Goal: Task Accomplishment & Management: Complete application form

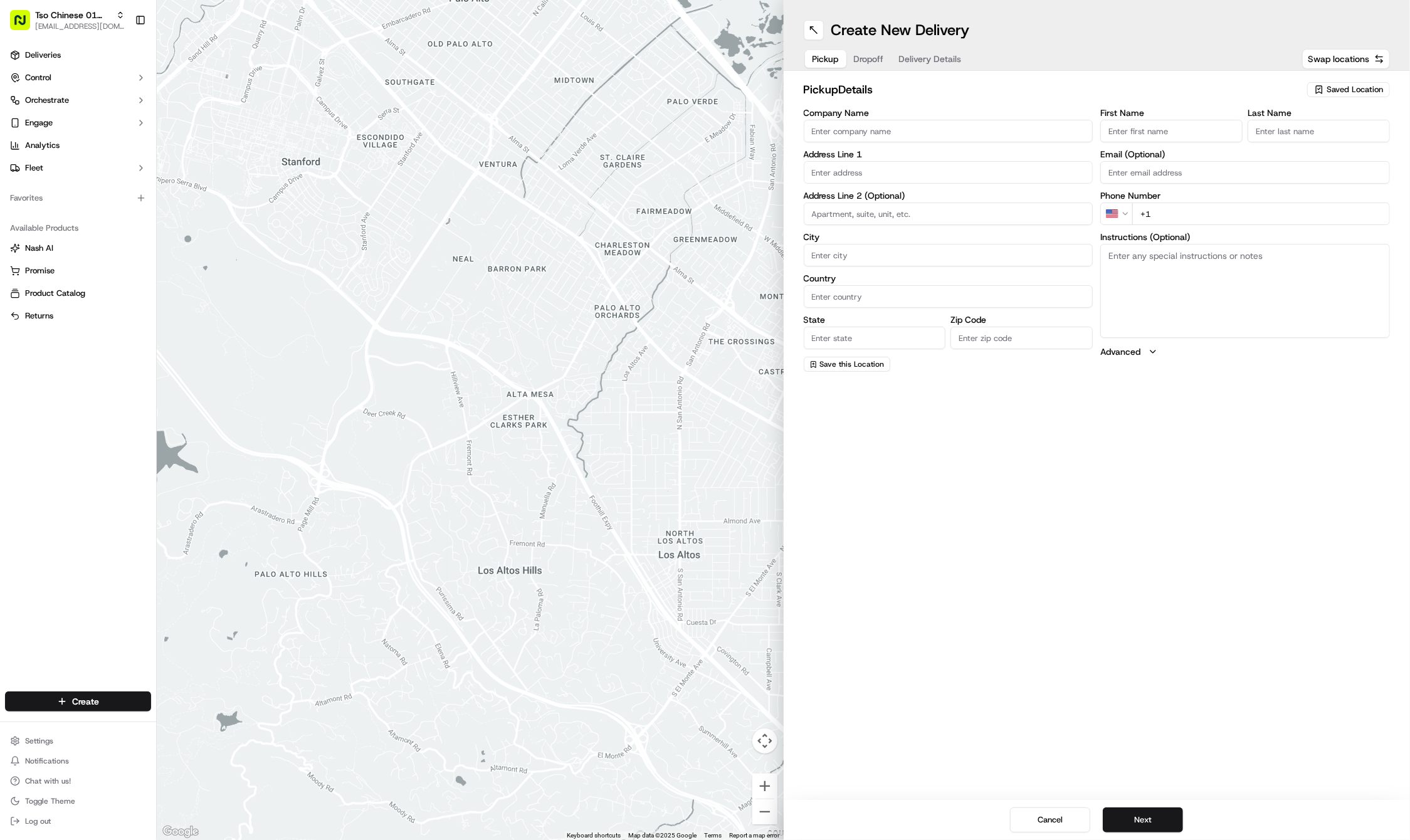
click at [1332, 88] on span "Saved Location" at bounding box center [1355, 90] width 57 height 11
click at [1304, 141] on span "(01) Tso Chinese Takeout & Delivery Cherrywood" at bounding box center [1327, 143] width 154 height 23
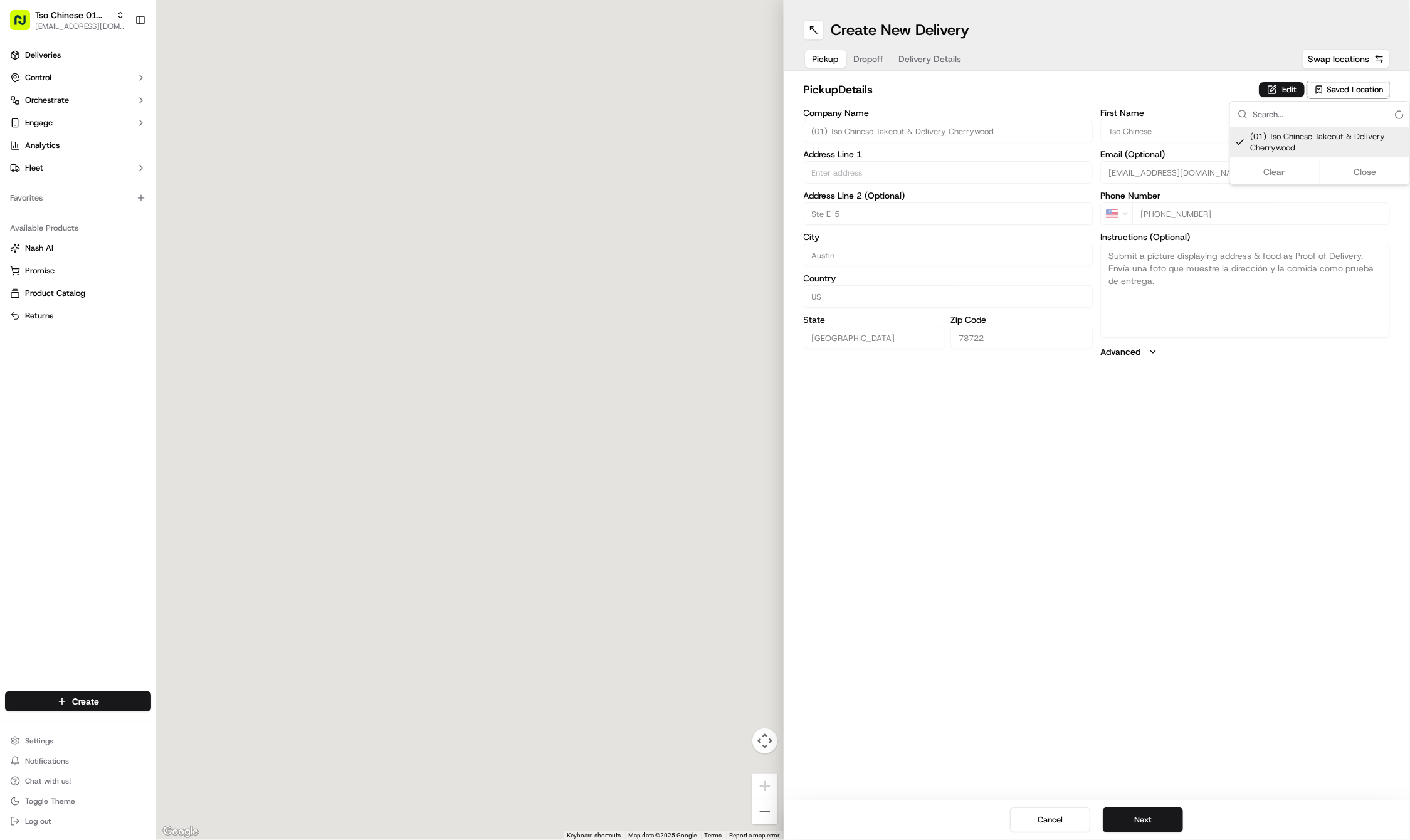
type input "(01) Tso Chinese Takeout & Delivery Cherrywood"
type input "Ste E-5"
type input "Austin"
type input "US"
type input "TX"
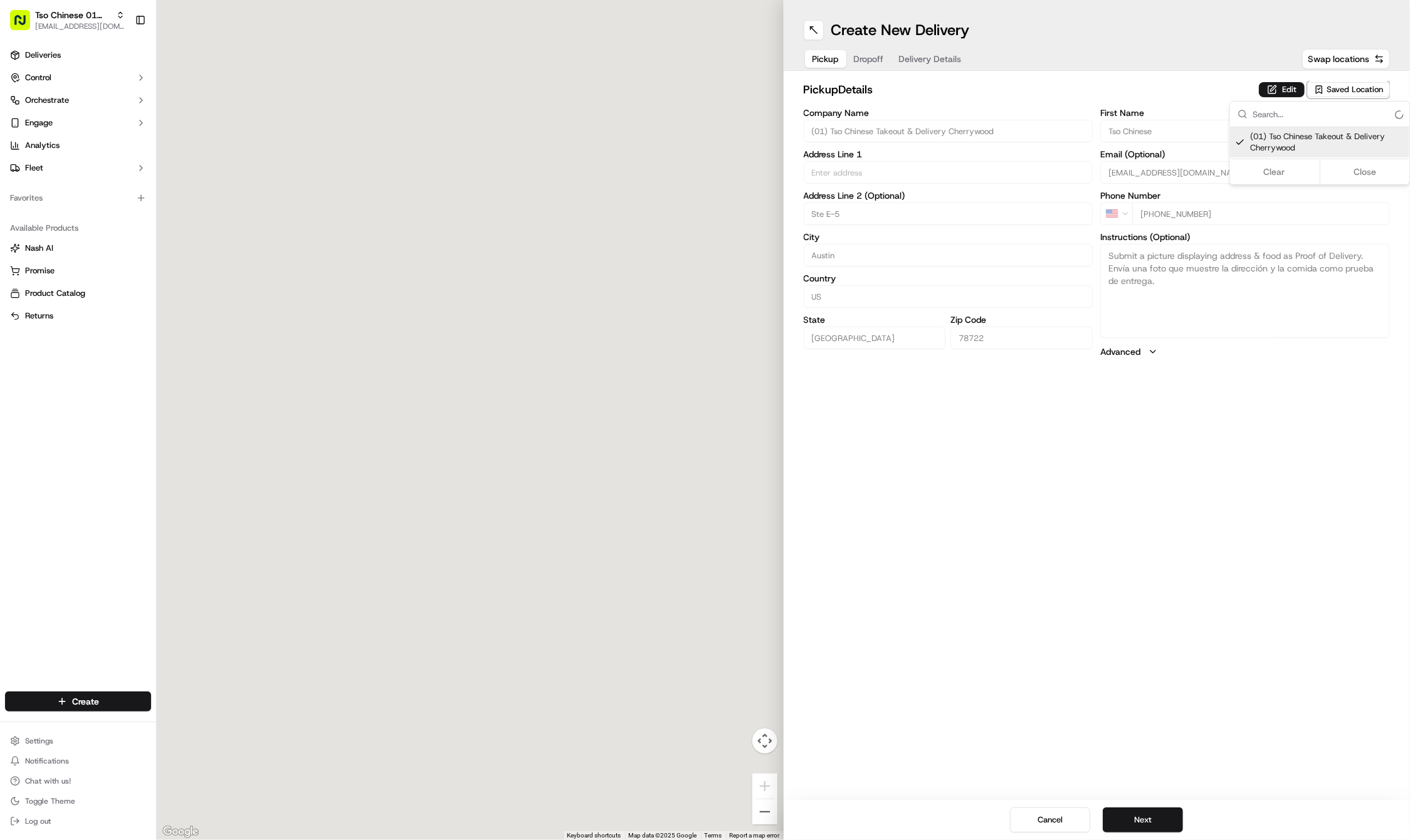
type input "78722"
type input "Tso Chinese"
type input "Cherrywood Manager"
type input "cherrywoodstore@tsochinese.com"
type input "+1 512 401 3232"
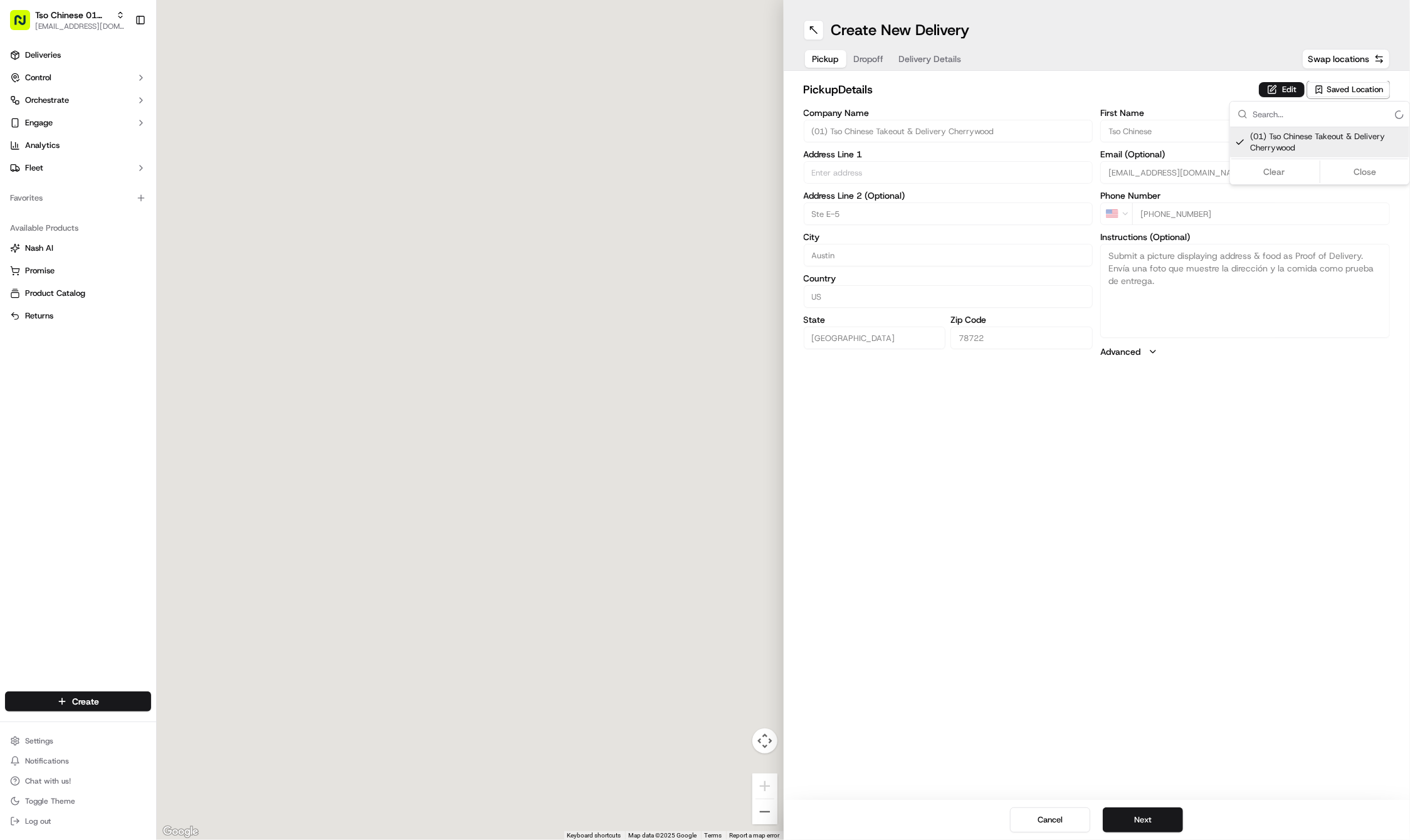
type input "3909 N Interstate Hwy 35"
click at [1232, 526] on html "Tso Chinese 01 Cherrywood haran@tsochinese.com Toggle Sidebar Deliveries Contro…" at bounding box center [705, 420] width 1410 height 840
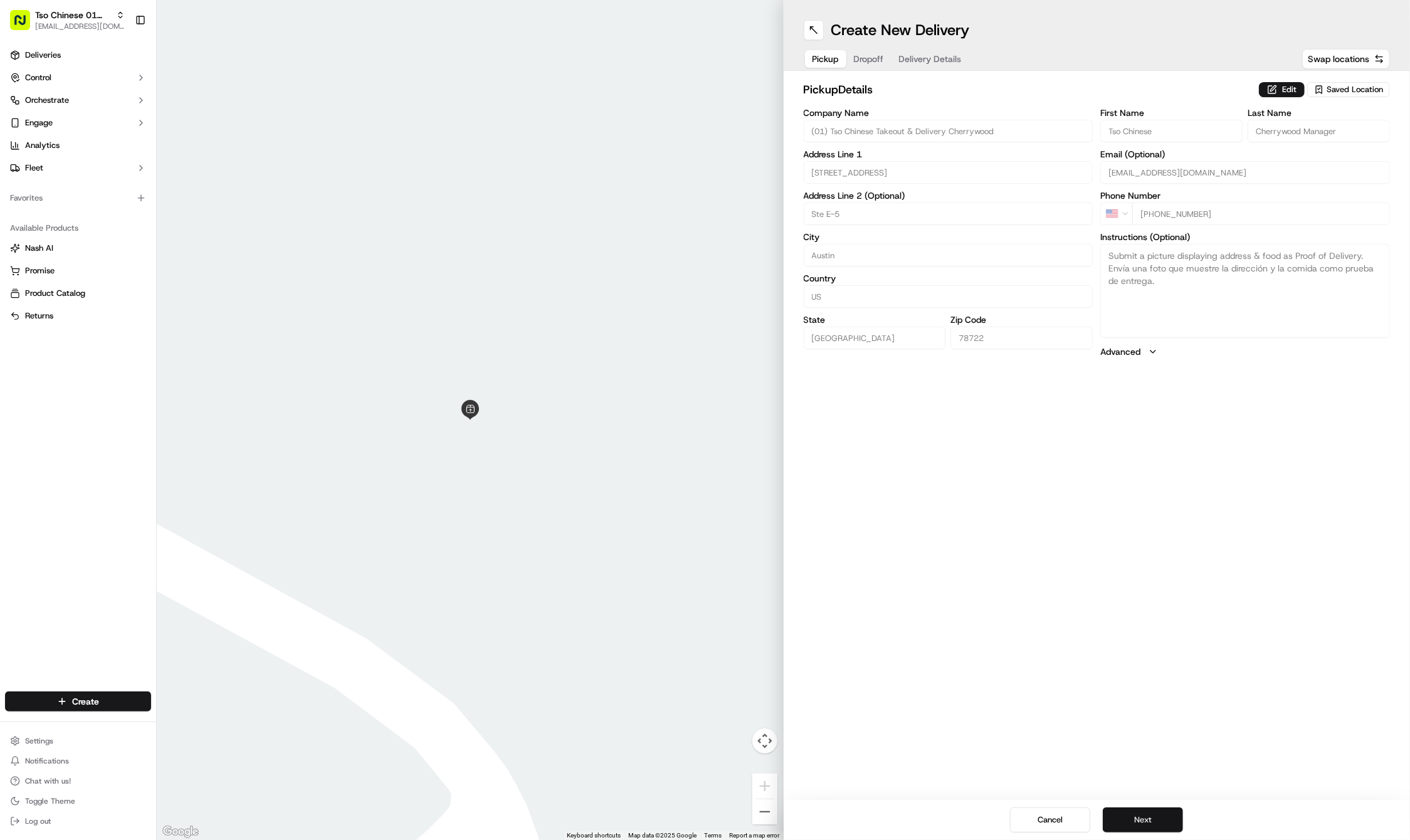
click at [1141, 818] on button "Next" at bounding box center [1143, 819] width 80 height 25
click at [1137, 146] on div "First Name Last Name Email (Optional) Phone Number US +1 Instructions (Optional…" at bounding box center [1245, 240] width 290 height 263
paste input "Katie"
type input "Katie"
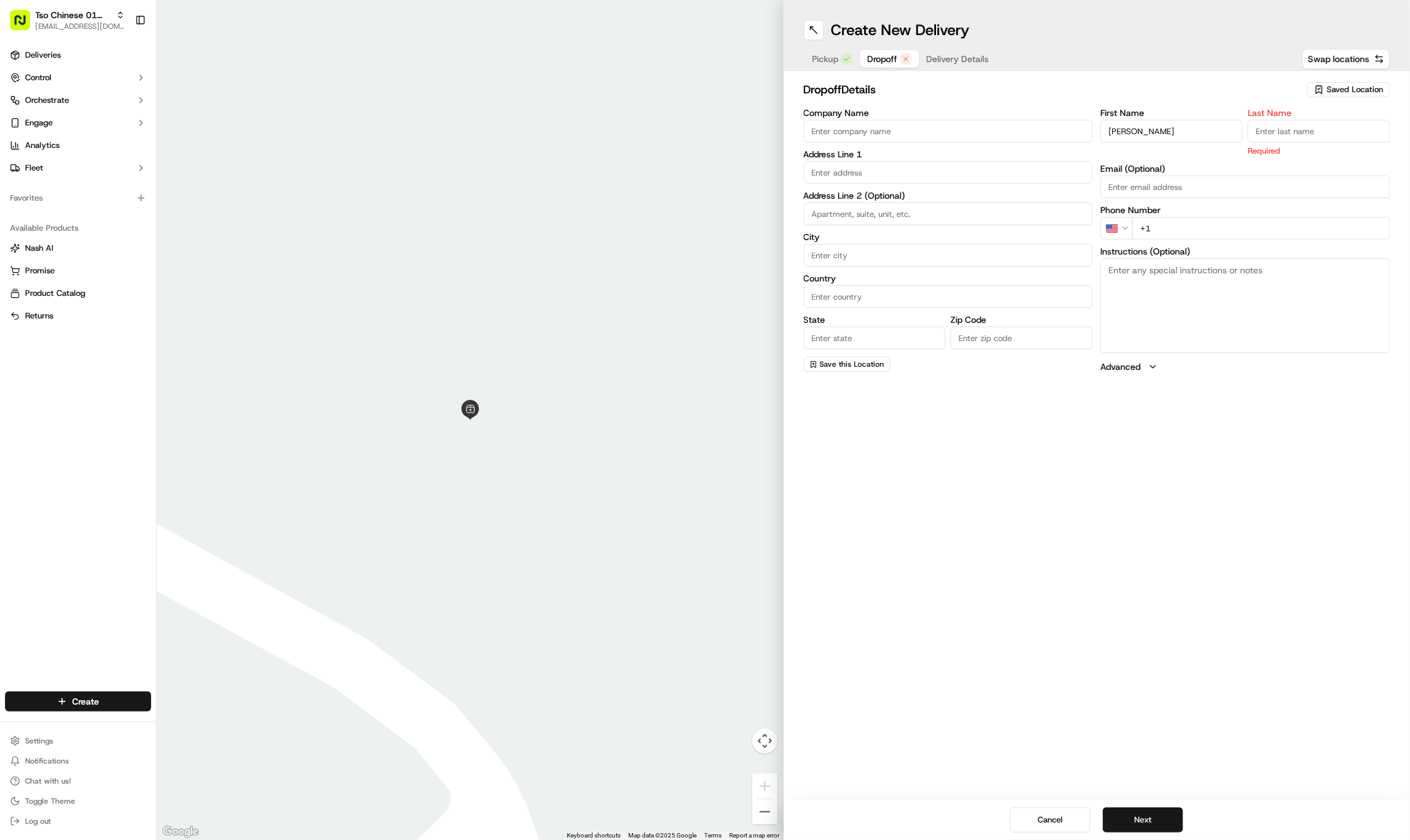
paste input "Harvey"
type input "Harvey"
paste input "832 330 5776"
type input "+1 832 330 5776"
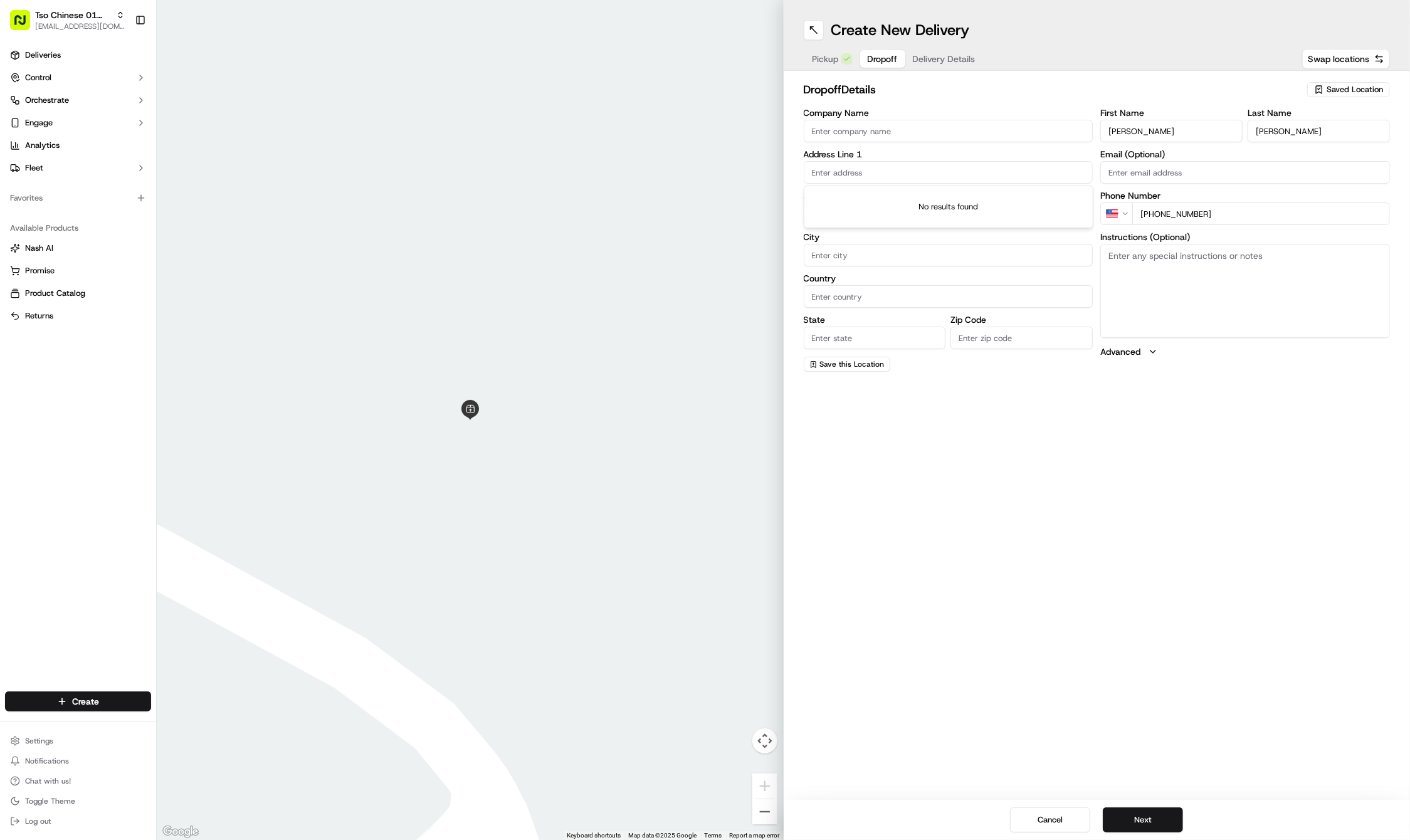
paste input "1131 Ebert Ave"
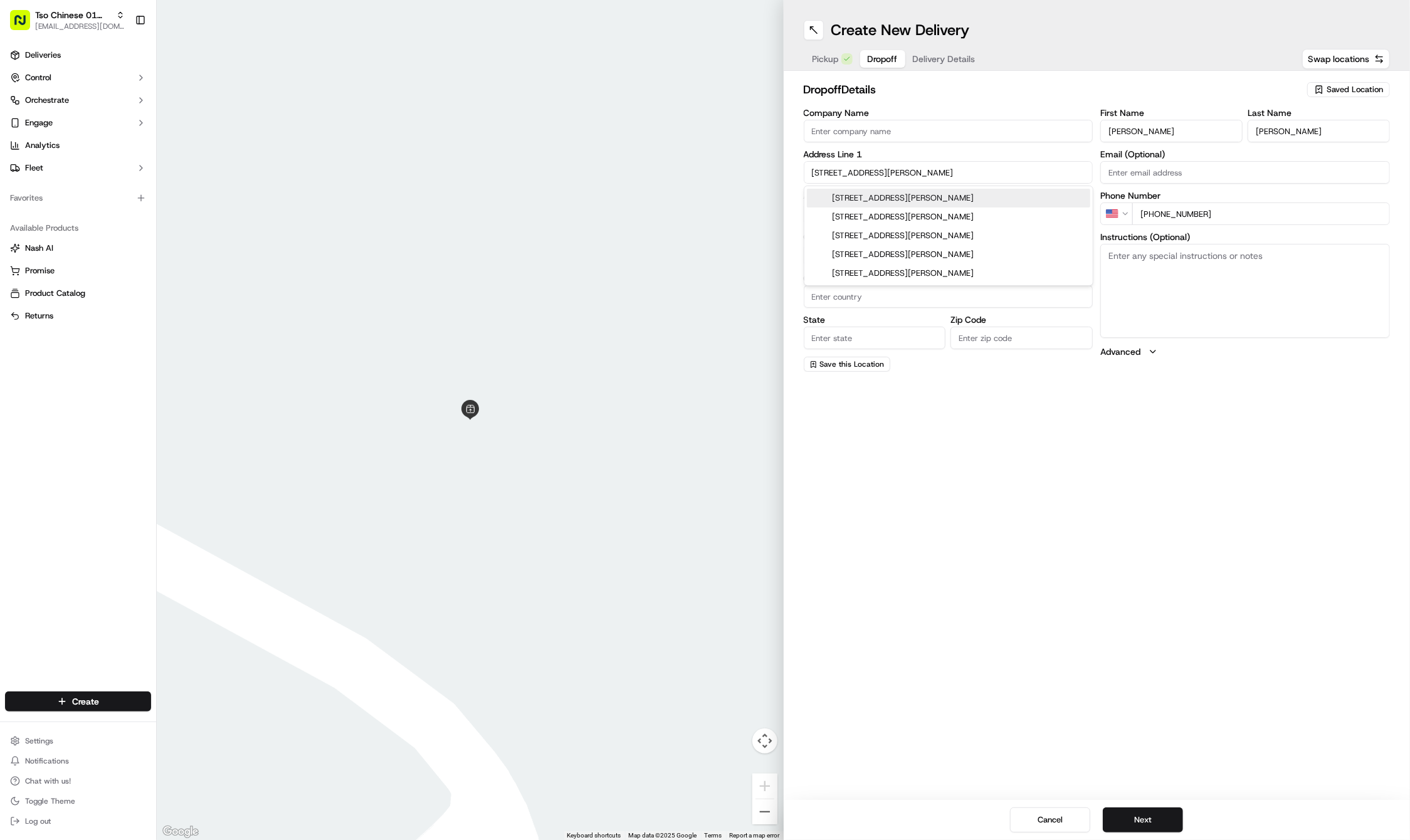
click at [905, 186] on div "1131 Ebert Avenue, Austin, TX 1131 Ebert Avenue, Aransas Pass, TX 1131 Ebert Av…" at bounding box center [948, 236] width 288 height 99
click at [920, 202] on div "1131 Ebert Avenue, Austin, TX" at bounding box center [948, 198] width 283 height 19
type input "1131 Ebert Ave, Austin, TX 78721, USA"
type input "Austin"
type input "United States"
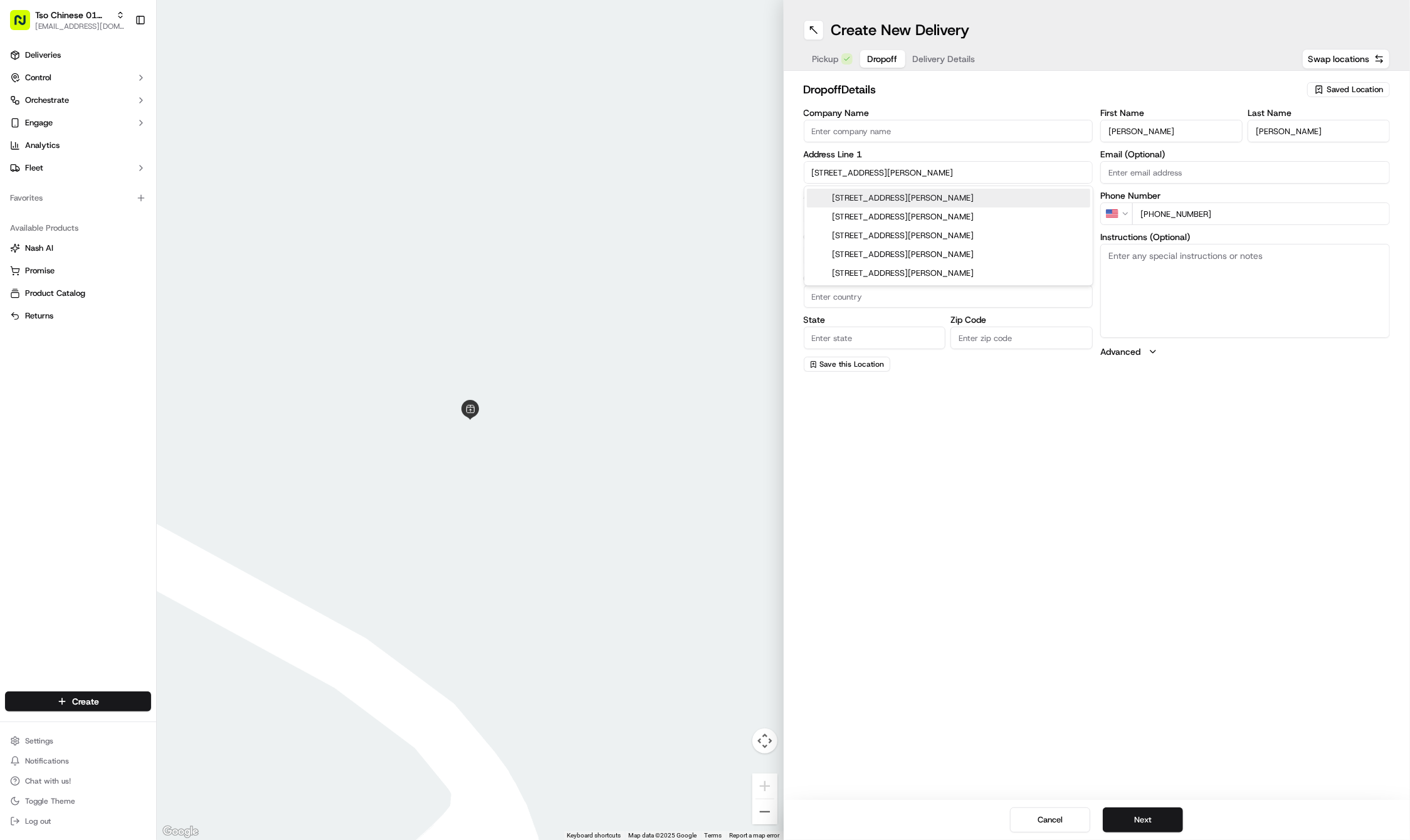
type input "TX"
type input "78721"
type input "1131 Ebert Avenue"
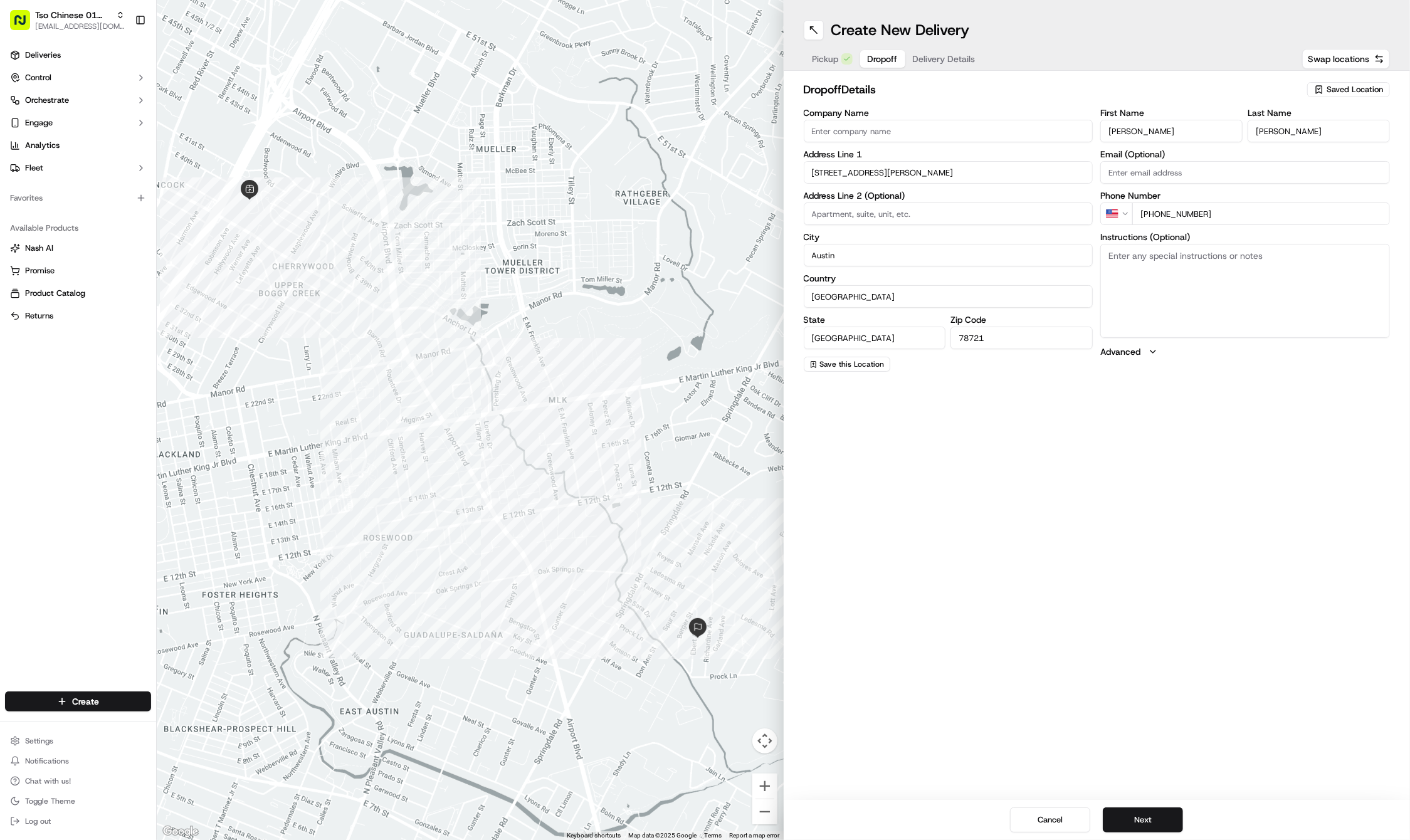
click at [1235, 286] on textarea "Instructions (Optional)" at bounding box center [1245, 291] width 290 height 94
paste textarea "Leave at door please! Thank you guys (⁠ ⁠◜⁠‿⁠◝⁠ ⁠)⁠♡"
type textarea "Leave at door please! Thank you guys (⁠ ⁠◜⁠‿⁠◝⁠ ⁠)⁠♡"
click at [1127, 812] on button "Next" at bounding box center [1143, 819] width 80 height 25
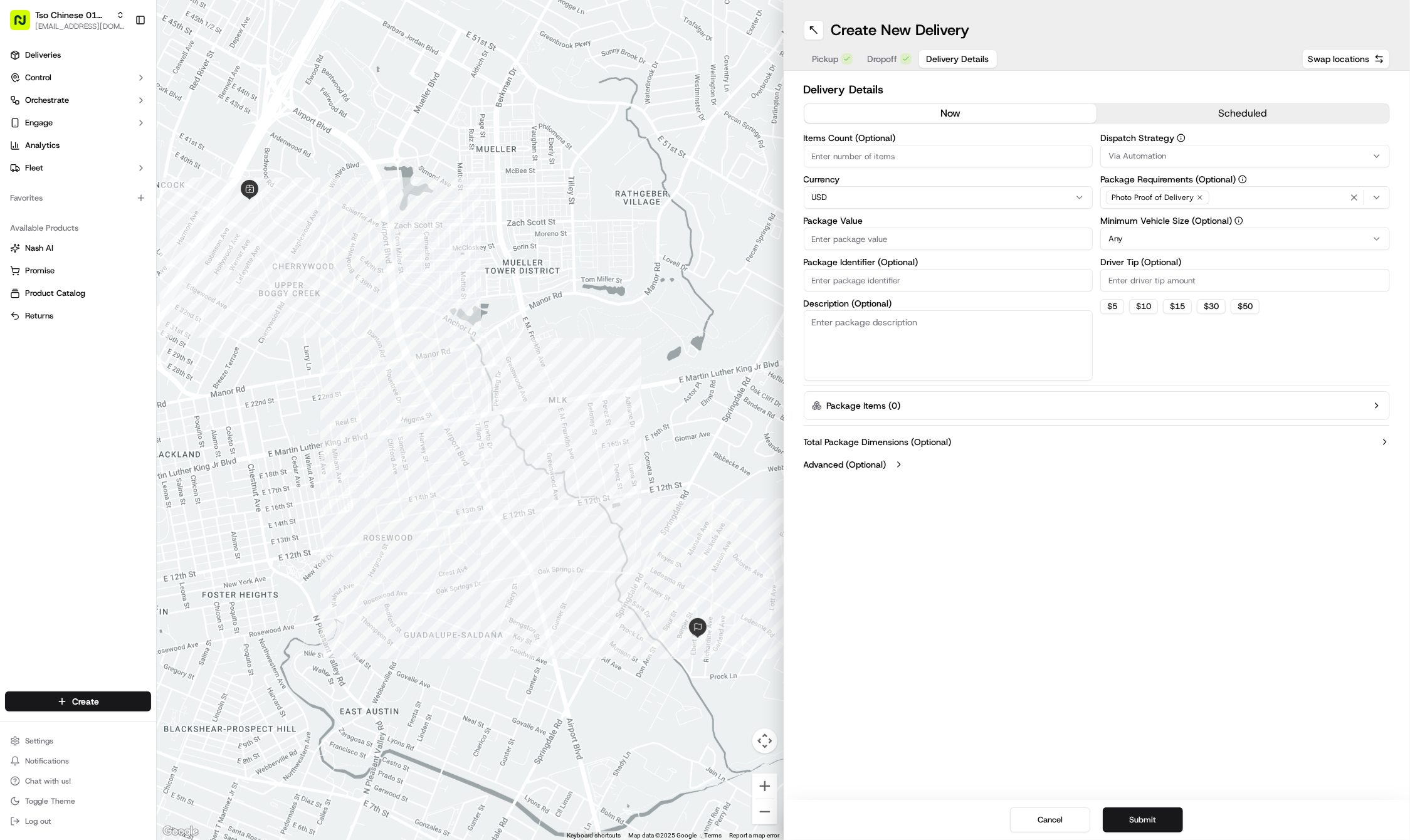
click at [850, 283] on input "Package Identifier (Optional)" at bounding box center [949, 280] width 290 height 23
paste input "4YECZGB"
type input "4YECZGB"
click at [842, 228] on input "Package Value" at bounding box center [949, 239] width 290 height 23
type input "44.17"
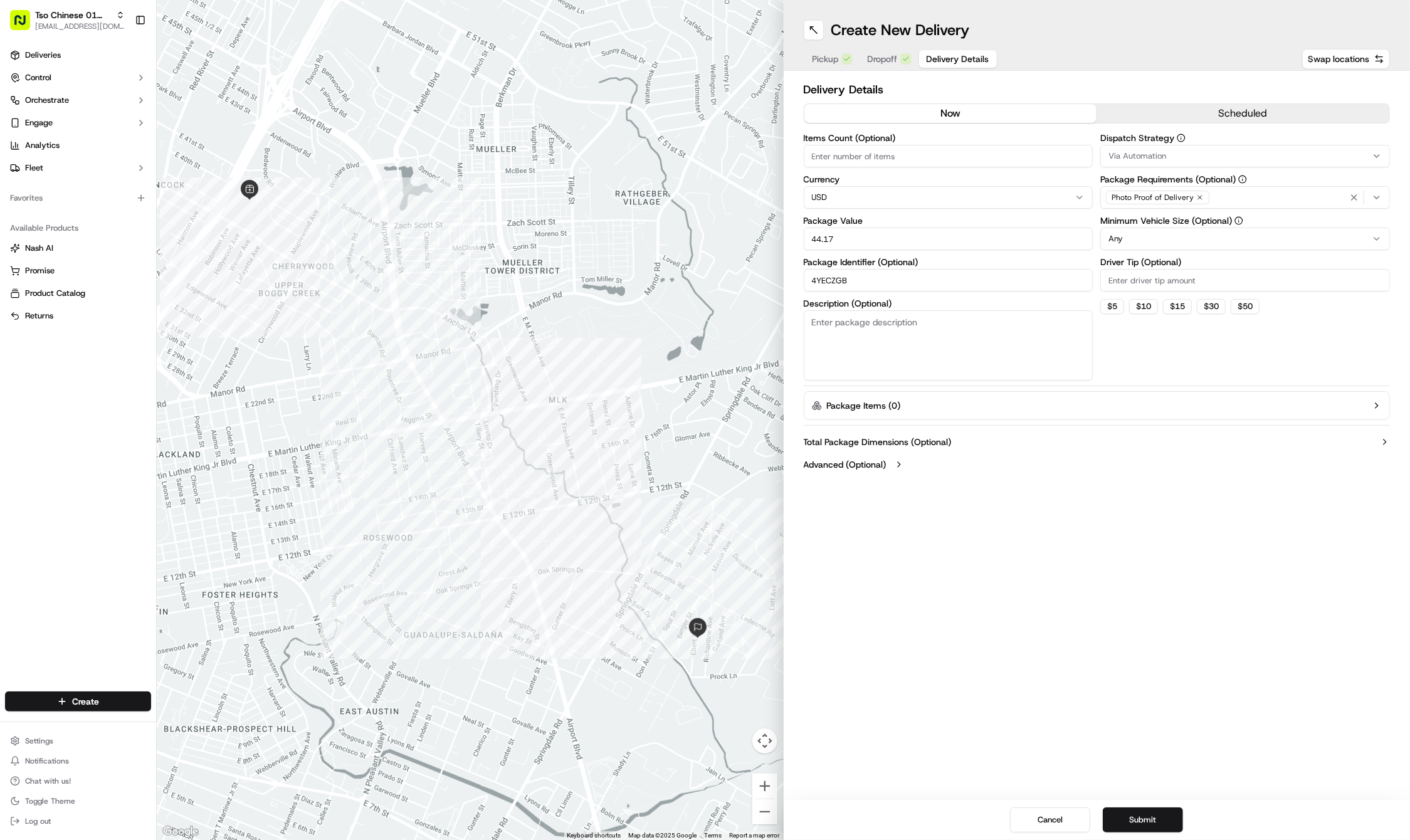
click at [1169, 276] on input "Driver Tip (Optional)" at bounding box center [1245, 280] width 290 height 23
type input "2"
click at [1213, 154] on div "Via Automation" at bounding box center [1245, 155] width 283 height 11
click at [1219, 225] on span "Tso Cherrywood Strategy" at bounding box center [1199, 224] width 154 height 11
click at [1359, 198] on html "Tso Chinese 01 Cherrywood haran@tsochinese.com Toggle Sidebar Deliveries Contro…" at bounding box center [705, 420] width 1410 height 840
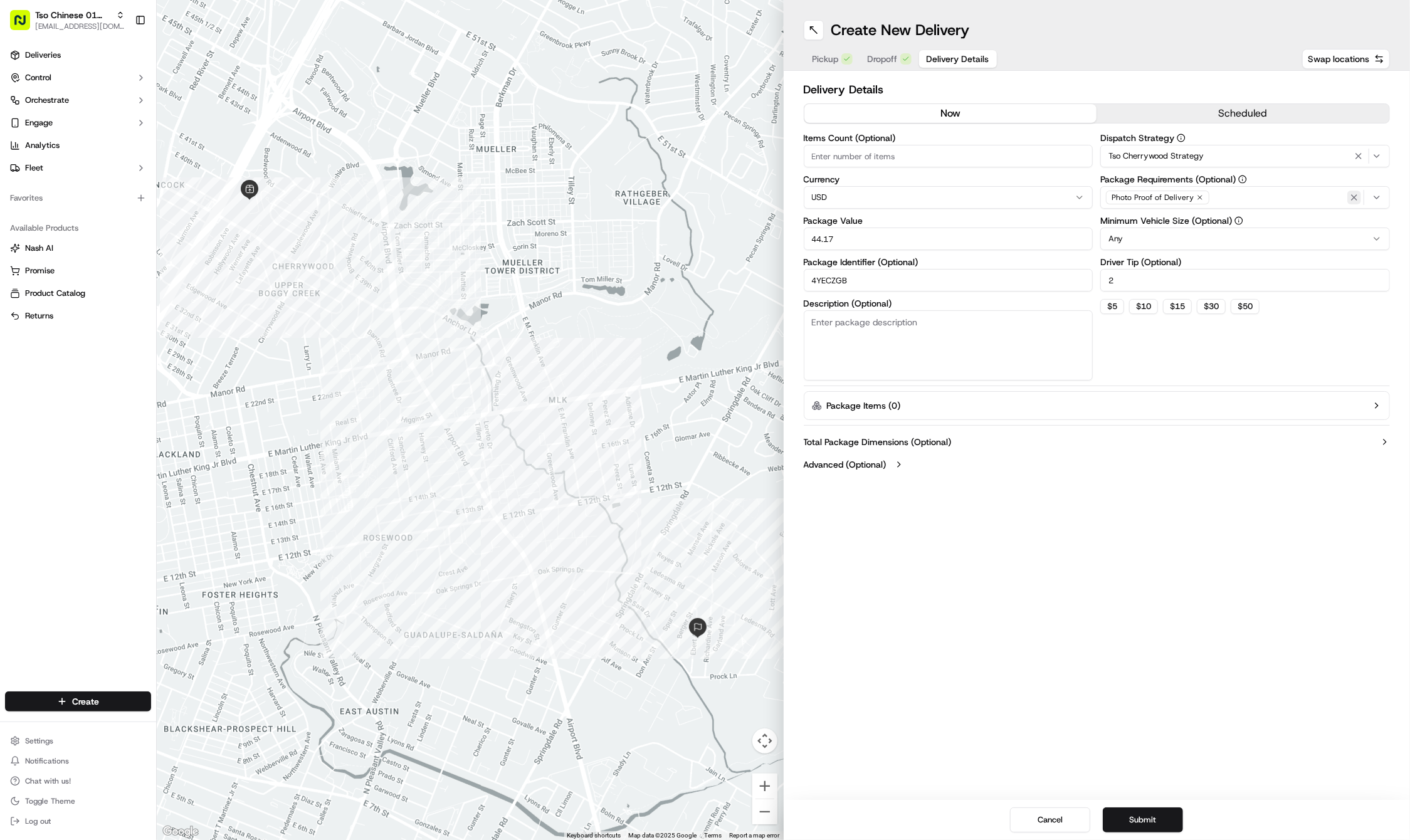
click at [1353, 198] on icon "button" at bounding box center [1353, 197] width 10 height 10
click at [1353, 198] on div "Select requirements" at bounding box center [1245, 197] width 283 height 11
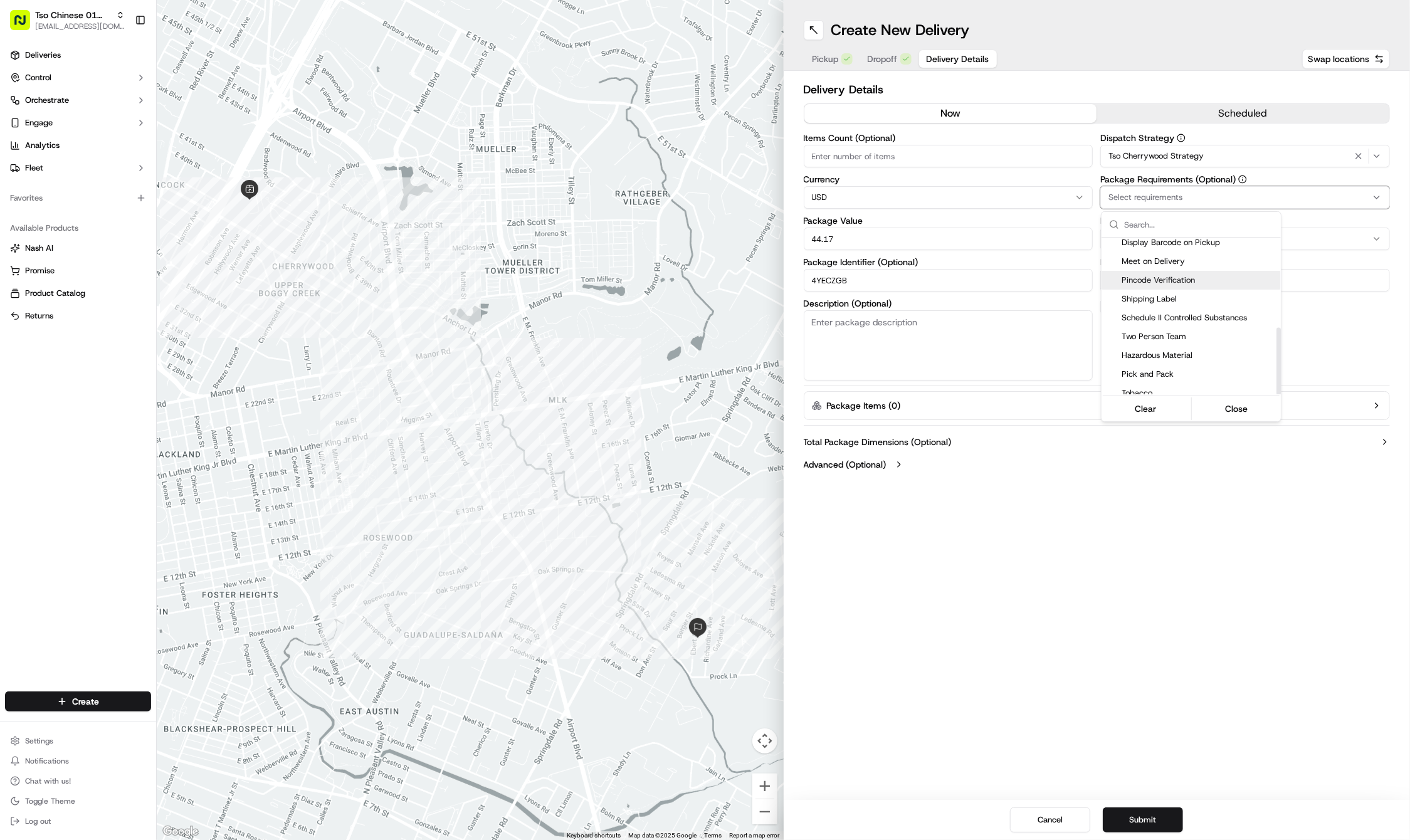
scroll to position [211, 0]
click at [1146, 258] on span "Meet on Delivery" at bounding box center [1199, 262] width 154 height 11
click at [1132, 532] on html "Tso Chinese 01 Cherrywood haran@tsochinese.com Toggle Sidebar Deliveries Contro…" at bounding box center [705, 420] width 1410 height 840
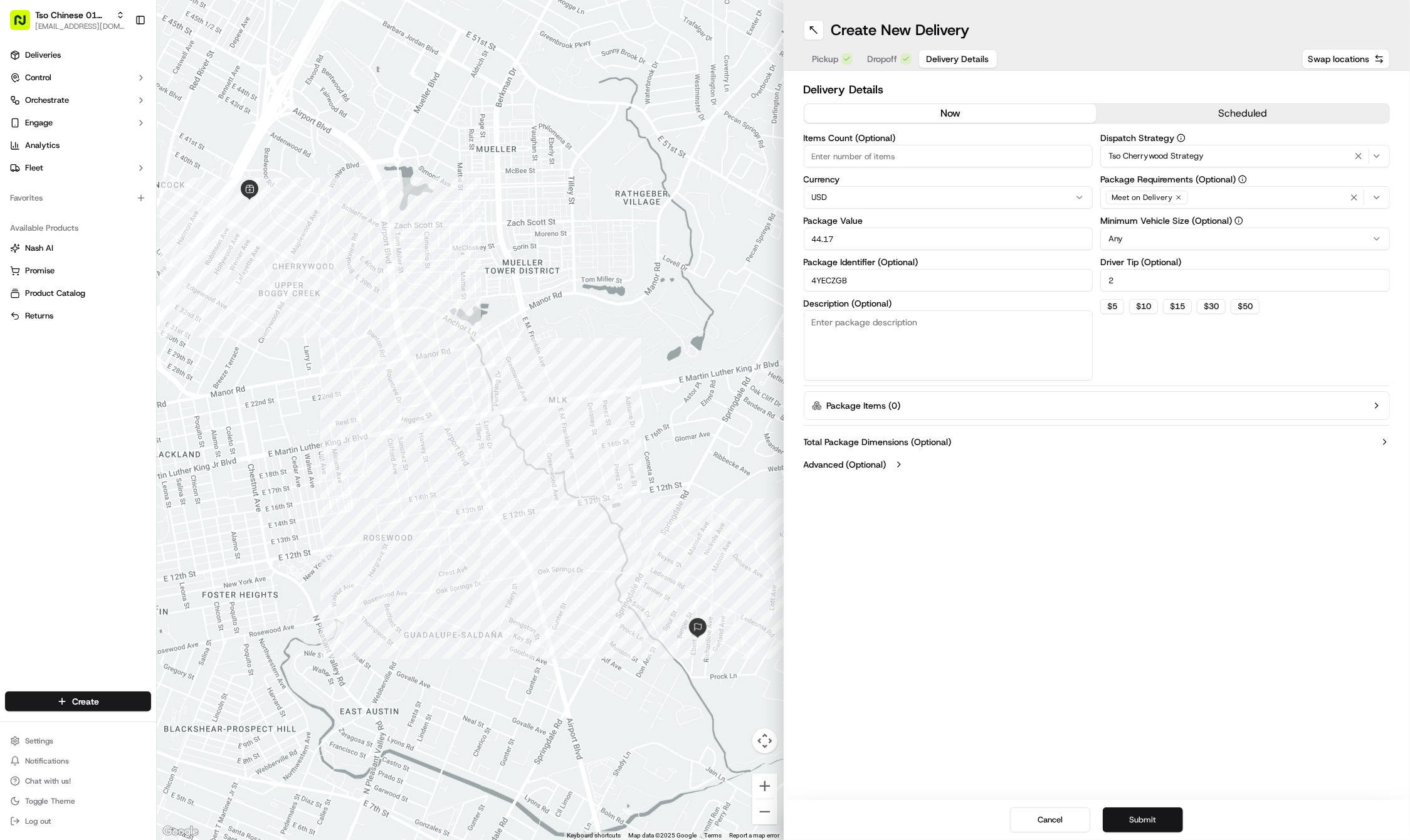
click at [1157, 814] on button "Submit" at bounding box center [1143, 819] width 80 height 25
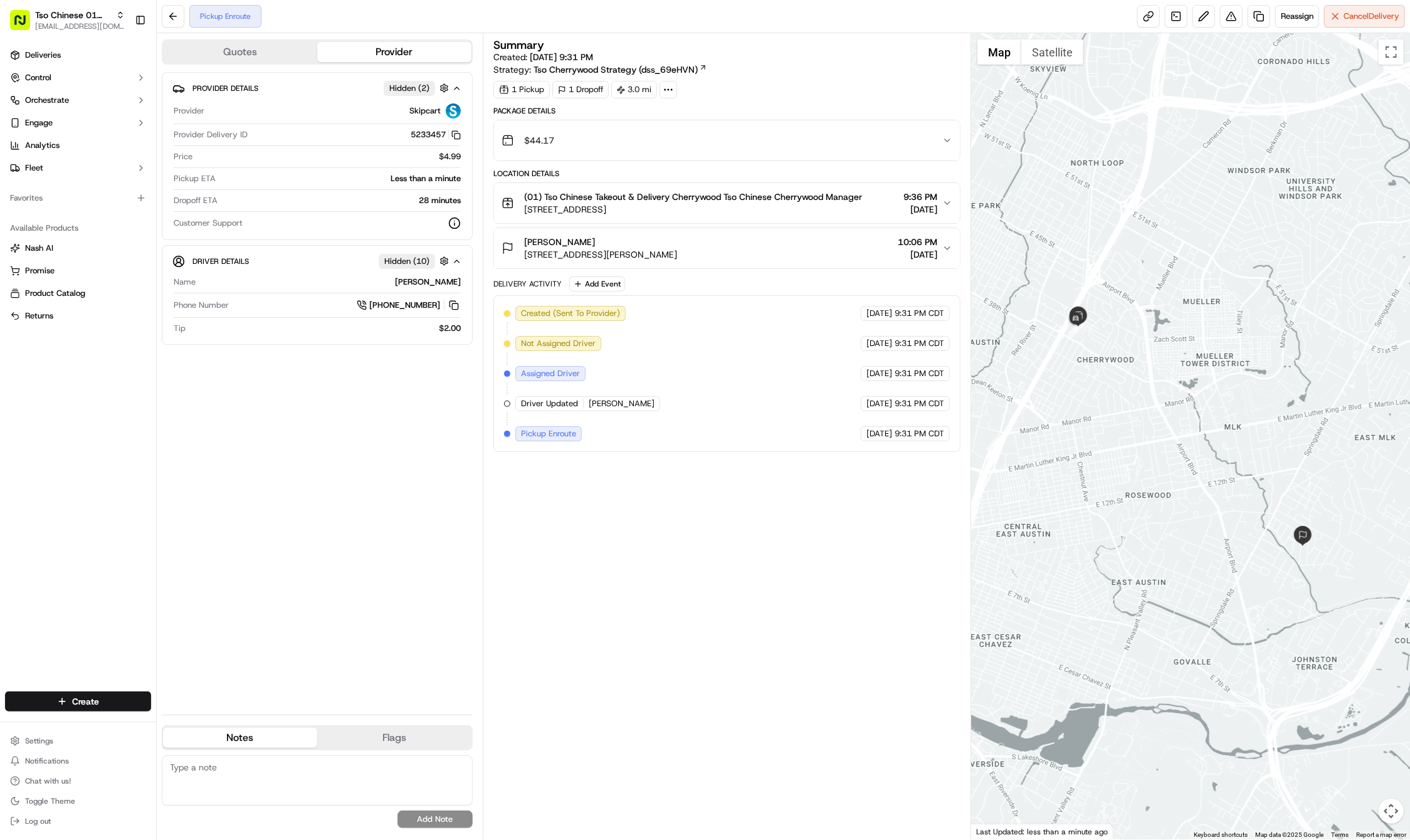
click at [94, 676] on div "Deliveries Control Orchestrate Engage Analytics Fleet Favorites Available Produ…" at bounding box center [78, 361] width 156 height 641
click at [92, 689] on div "Create" at bounding box center [78, 701] width 156 height 30
click at [92, 697] on html "Tso Chinese 01 Cherrywood haran@tsochinese.com Toggle Sidebar Deliveries Contro…" at bounding box center [705, 420] width 1410 height 840
click at [199, 721] on link "Delivery" at bounding box center [227, 724] width 140 height 23
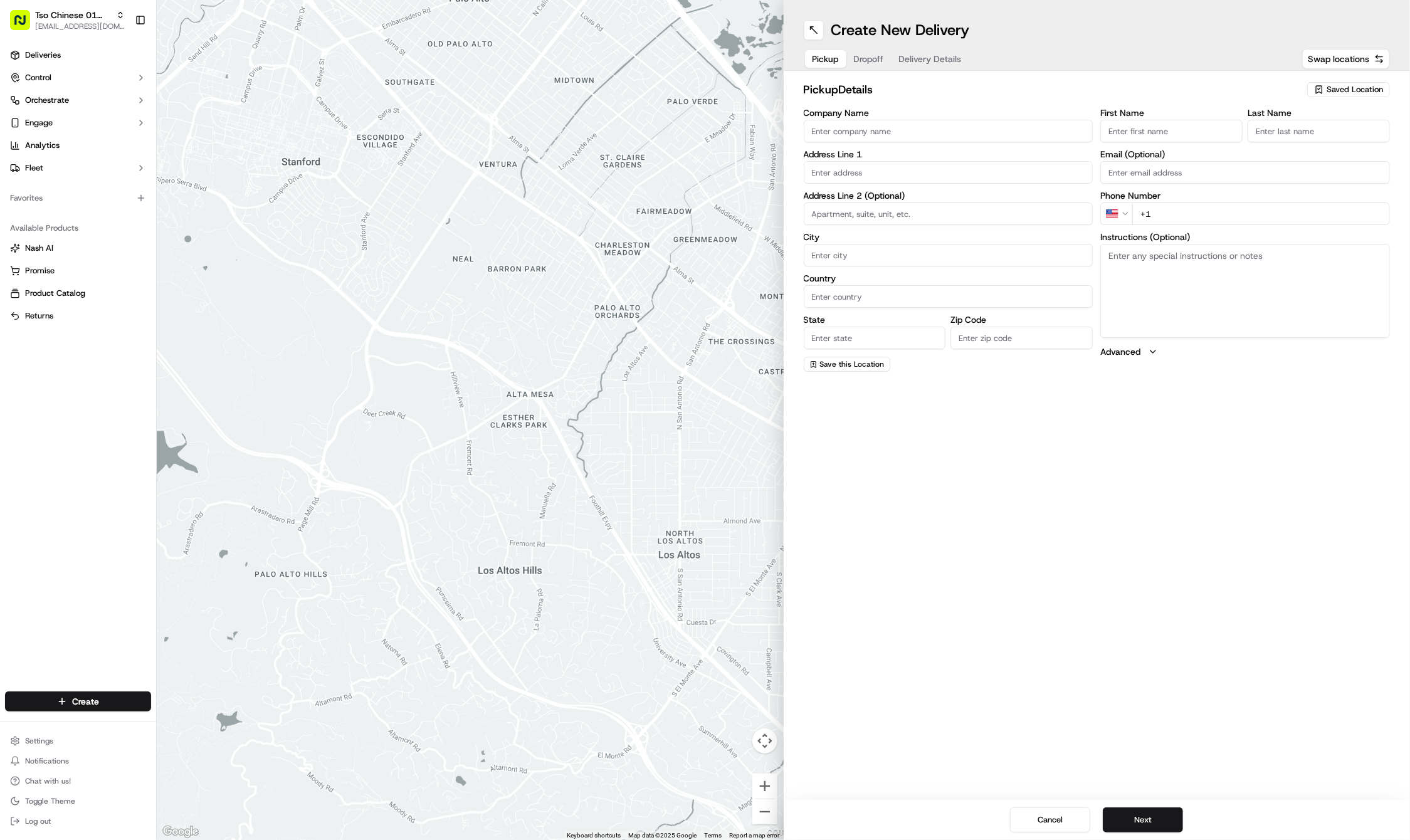
click at [1337, 85] on span "Saved Location" at bounding box center [1355, 90] width 57 height 11
click at [1298, 137] on span "(01) Tso Chinese Takeout & Delivery Cherrywood" at bounding box center [1327, 143] width 154 height 23
type input "(01) Tso Chinese Takeout & Delivery Cherrywood"
type input "3909 N Interstate Hwy 35"
type input "Ste E-5"
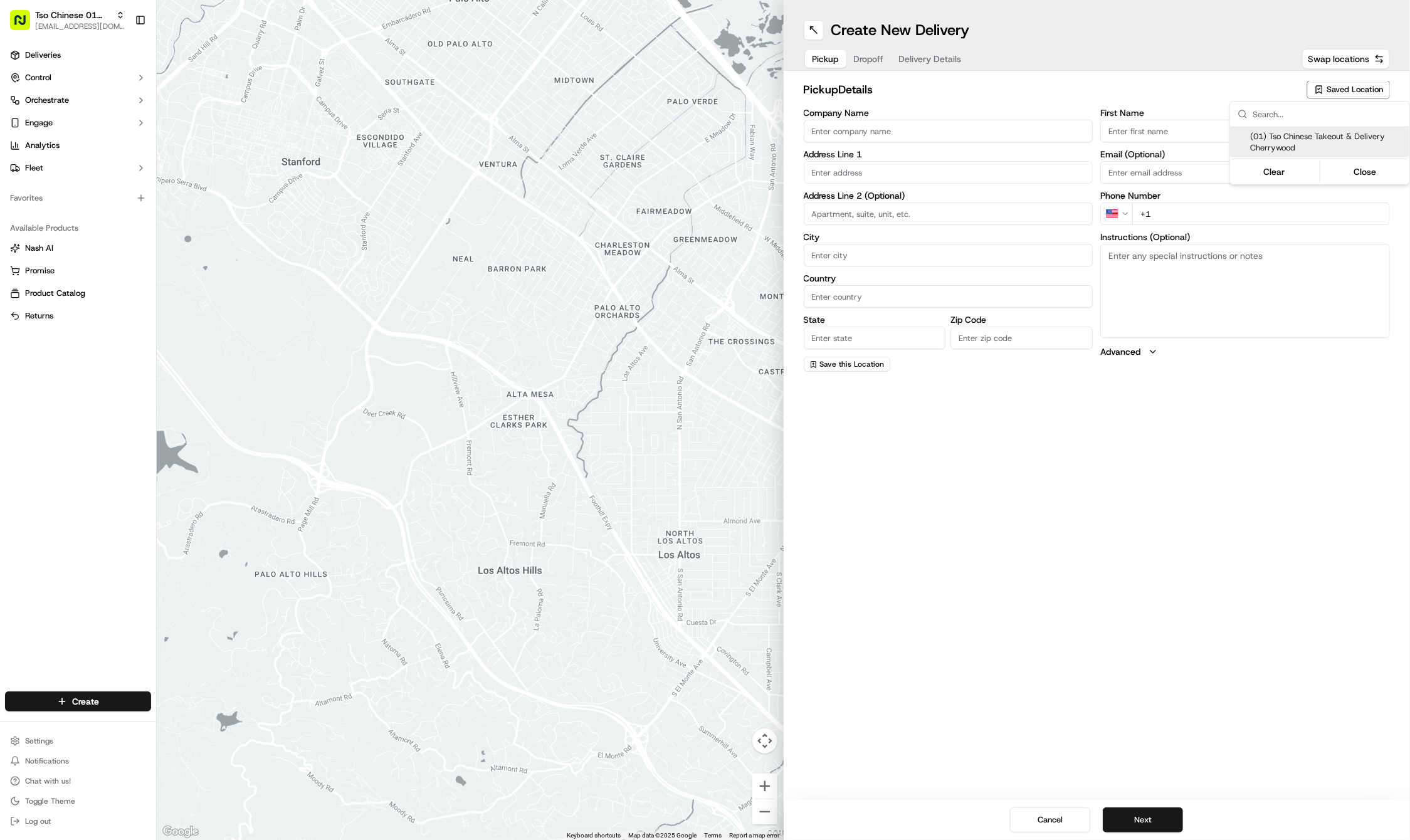
type input "Austin"
type input "US"
type input "TX"
type input "78722"
type input "Tso Chinese"
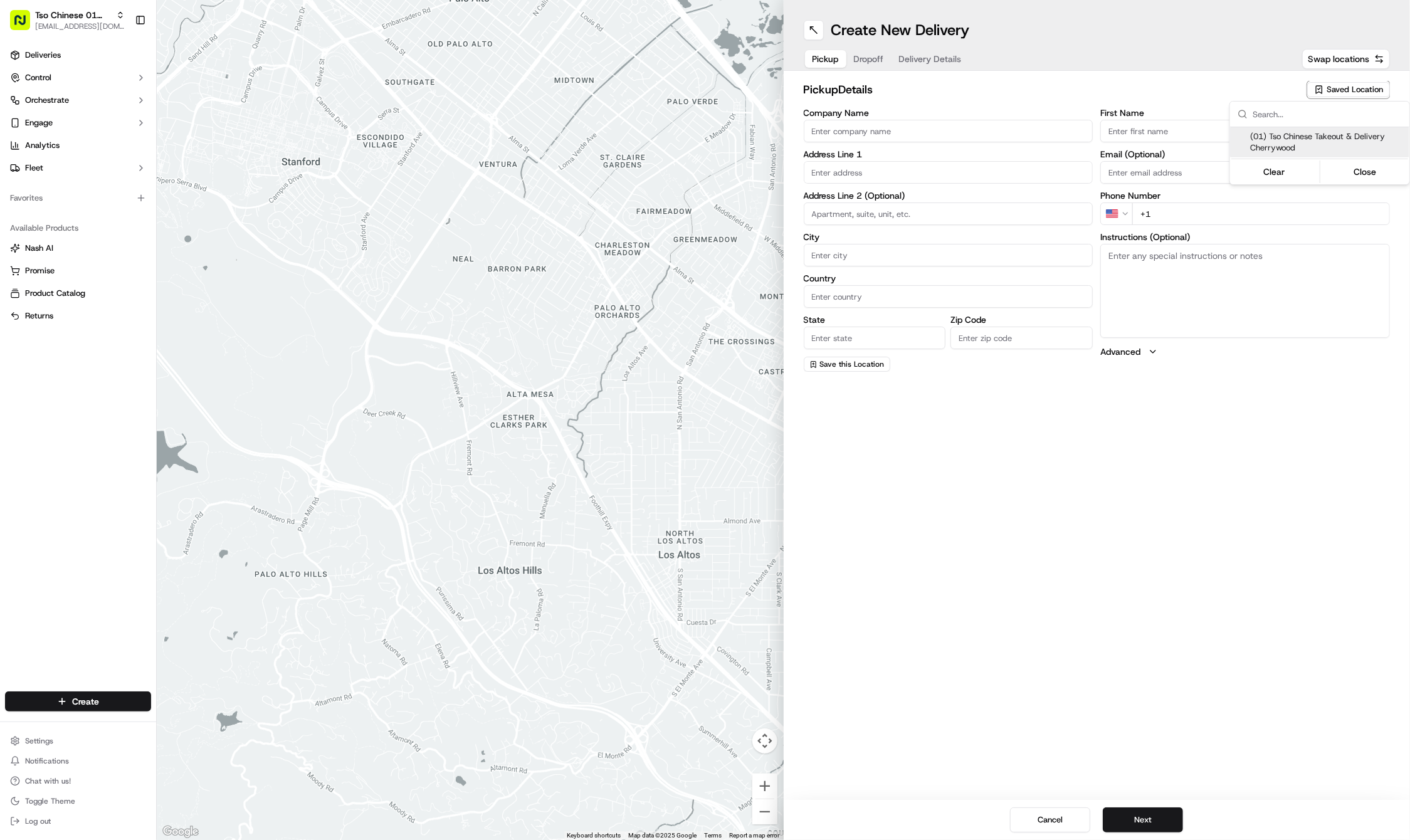
type input "Cherrywood Manager"
type input "cherrywoodstore@tsochinese.com"
type input "+1 512 401 3232"
type textarea "Submit a picture displaying address & food as Proof of Delivery. Envía una foto…"
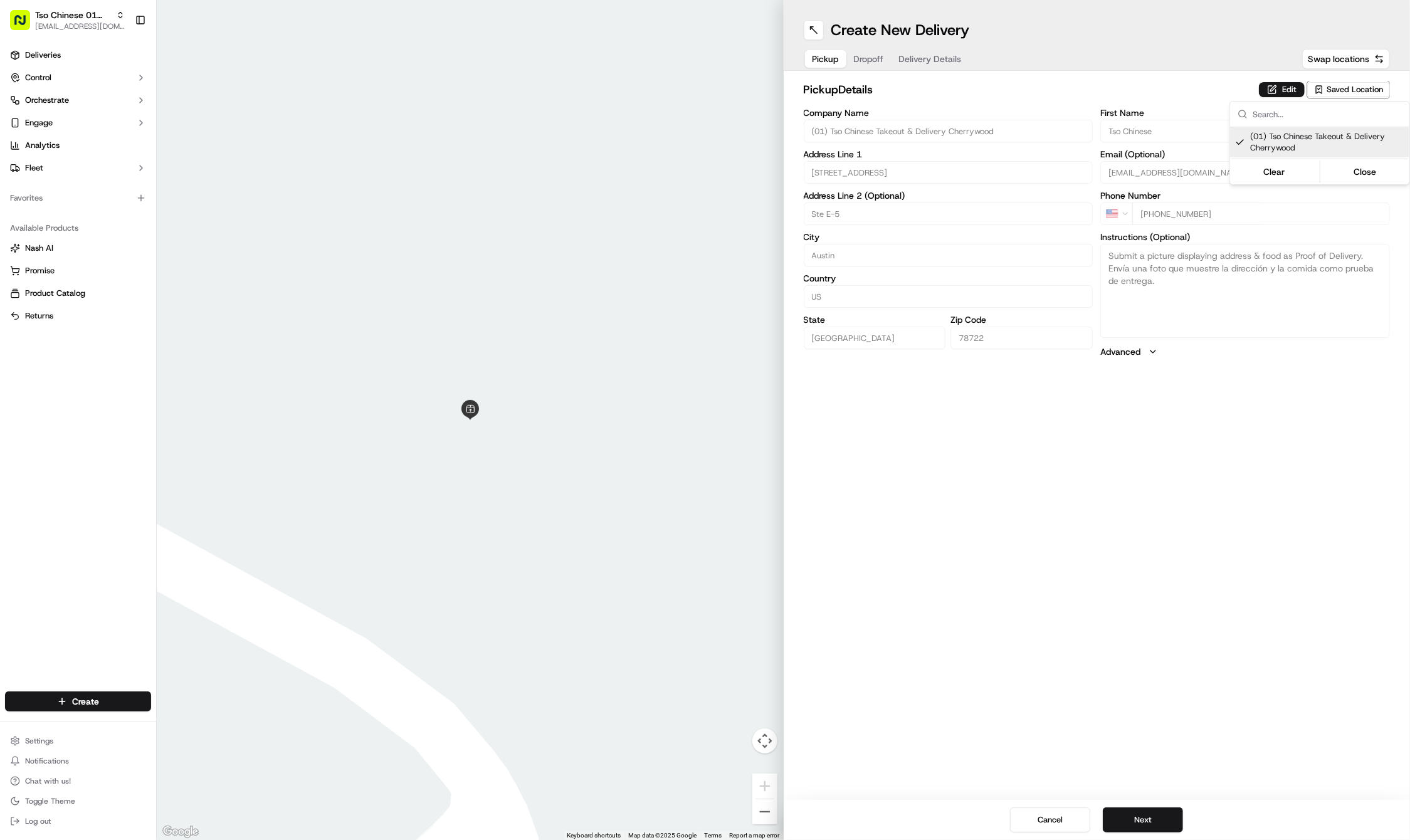
click at [1167, 502] on html "Tso Chinese 01 Cherrywood haran@tsochinese.com Toggle Sidebar Deliveries Contro…" at bounding box center [705, 420] width 1410 height 840
click at [1130, 831] on button "Next" at bounding box center [1143, 819] width 80 height 25
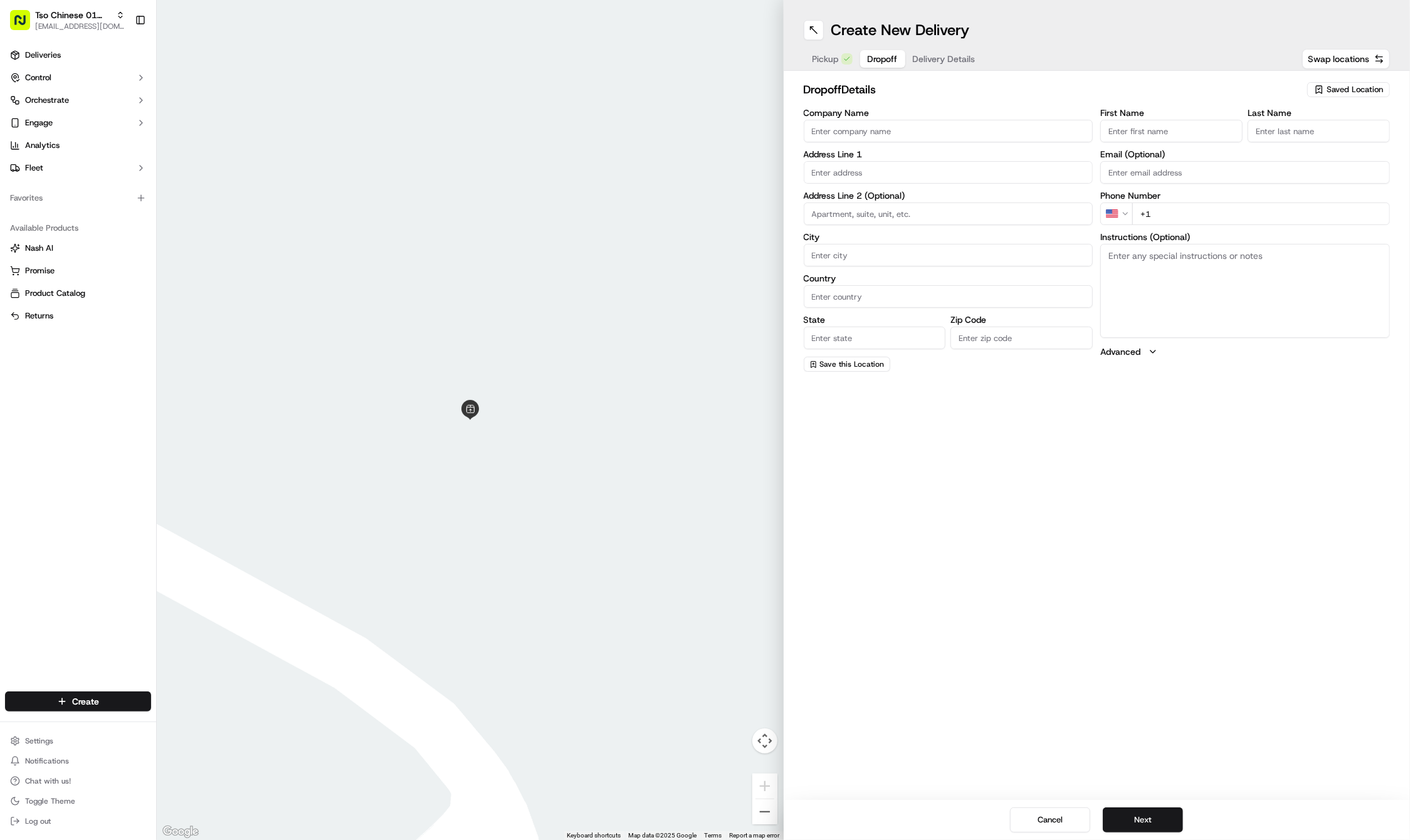
paste input "Maximillian"
type input "Maximillian"
paste input "Shaps"
paste input "6236063305"
type input "Shaps6236063305"
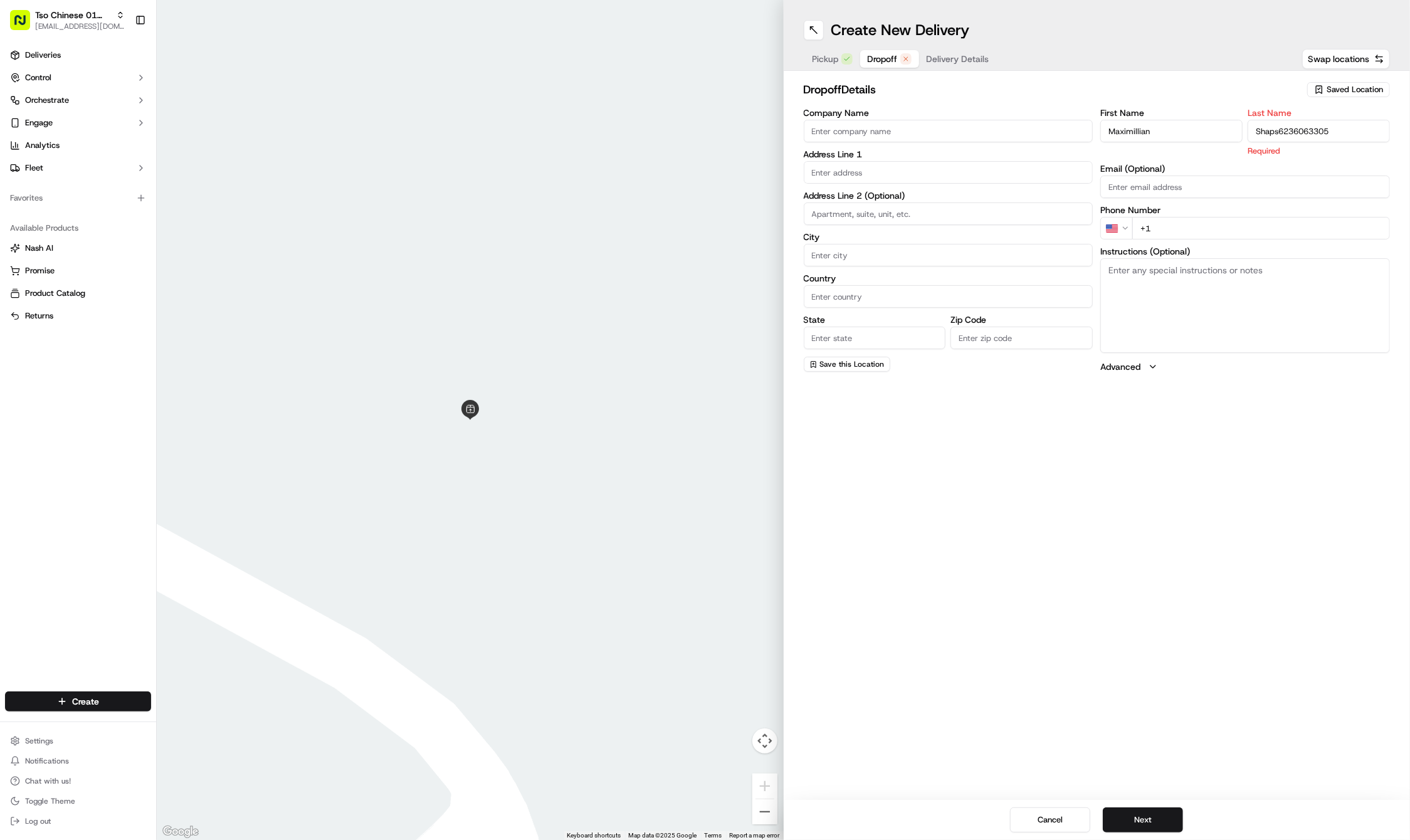
paste input "623 606 3305"
type input "+1 623 606 3305"
click at [1344, 127] on input "Shaps6236063305" at bounding box center [1318, 131] width 142 height 23
type input "Shaps"
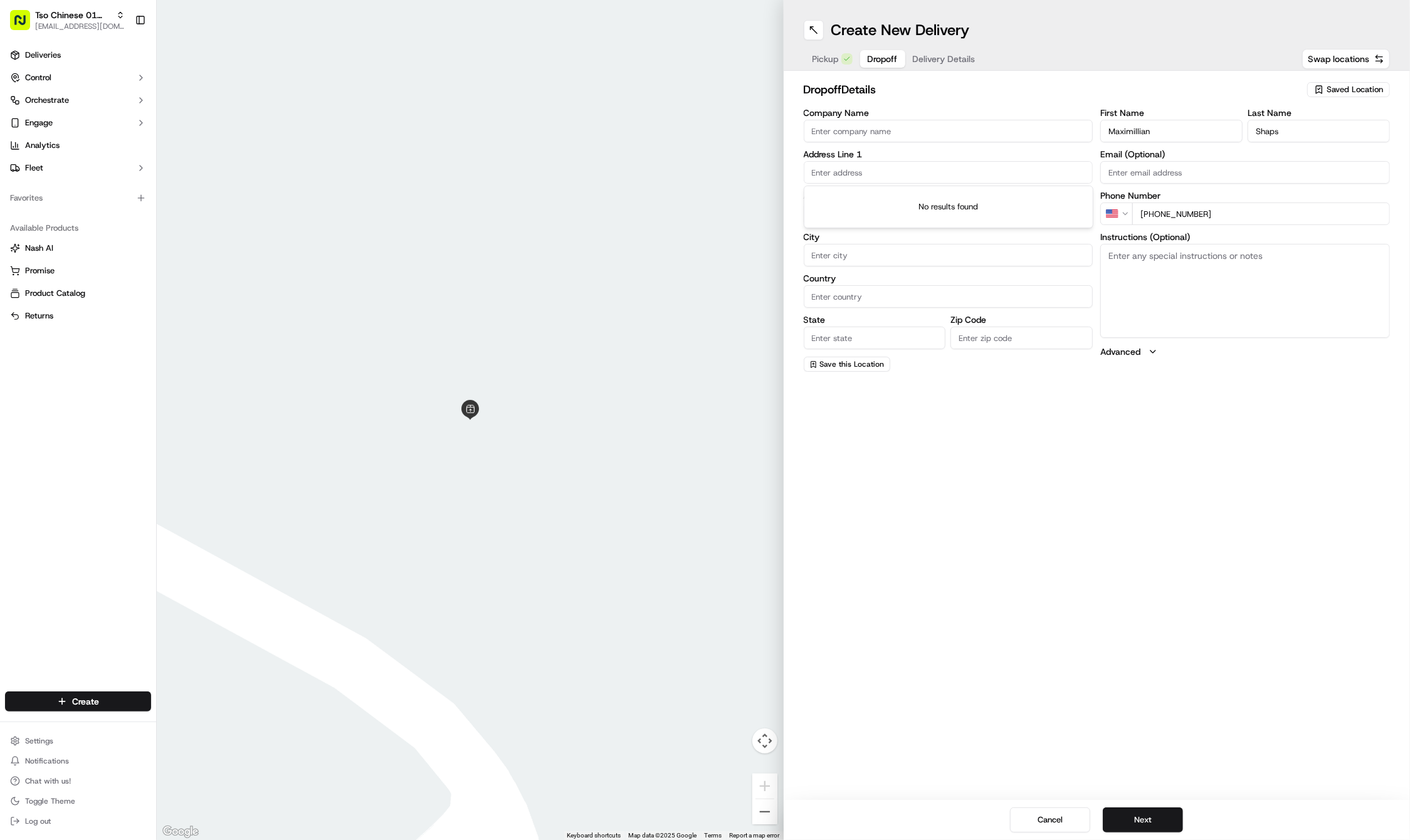
paste input "760 Airport Blvd"
click at [885, 199] on div "760 Airport Blvd, Austin, TX" at bounding box center [948, 198] width 283 height 19
type input "760 Airport Blvd, Austin, TX 78702, USA"
type input "Austin"
type input "United States"
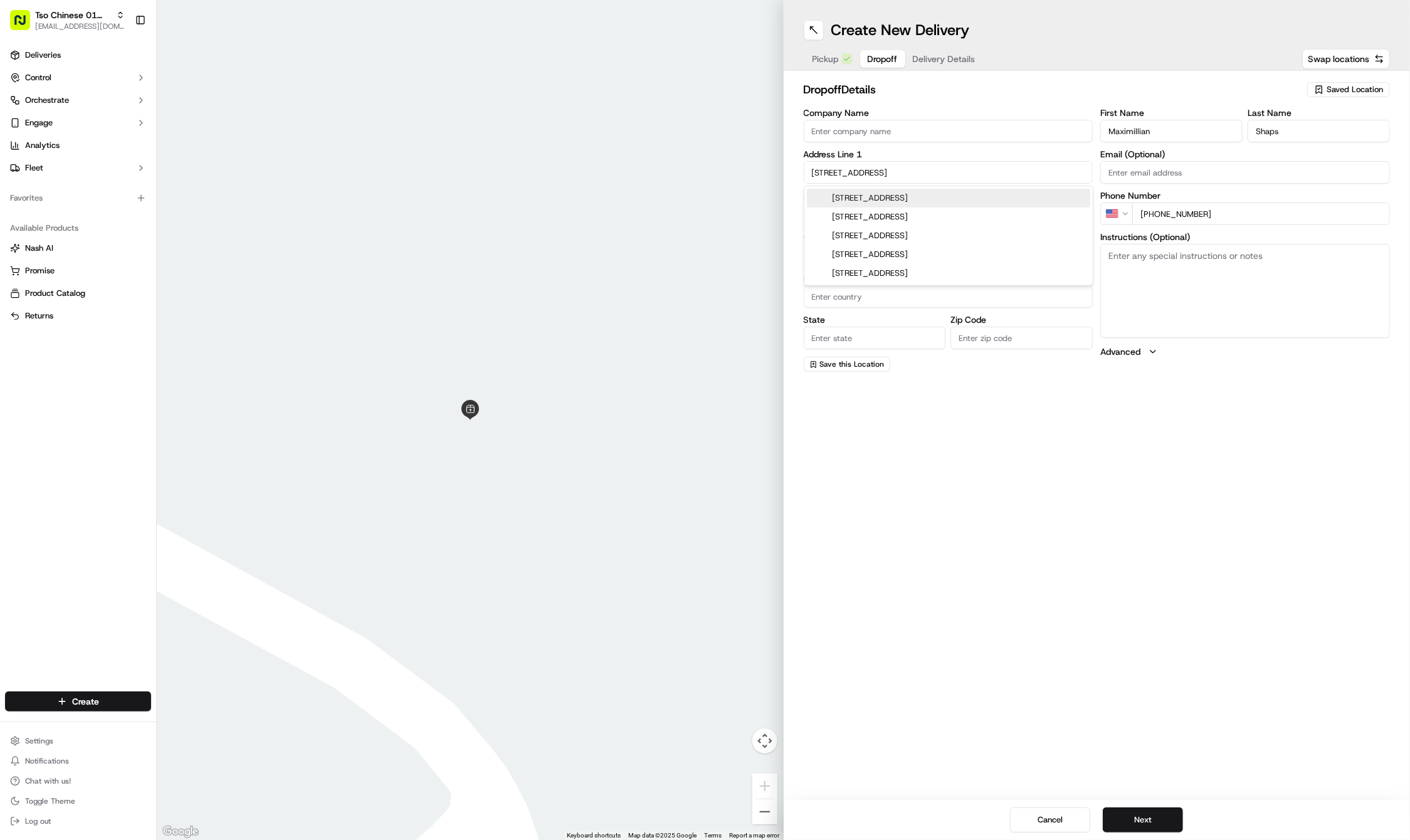
type input "TX"
type input "78702"
type input "760 Airport Boulevard"
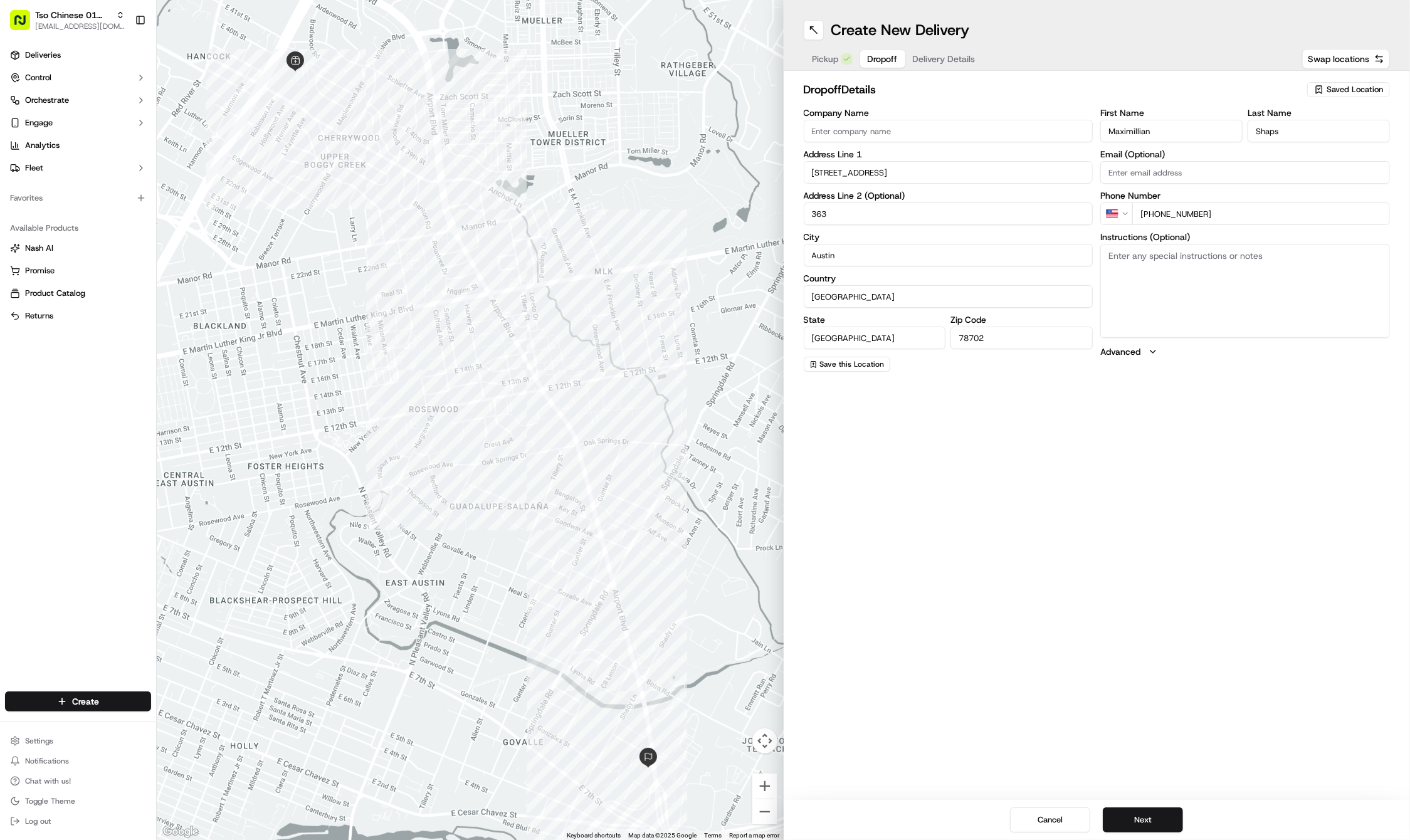
type input "363"
click at [1219, 297] on textarea "Instructions (Optional)" at bounding box center [1245, 291] width 290 height 94
paste textarea "Enter garage through entrance on airport blvd, will meet you down there"
type textarea "Enter garage through entrance on airport blvd, will meet you down there"
click at [1135, 817] on button "Next" at bounding box center [1143, 819] width 80 height 25
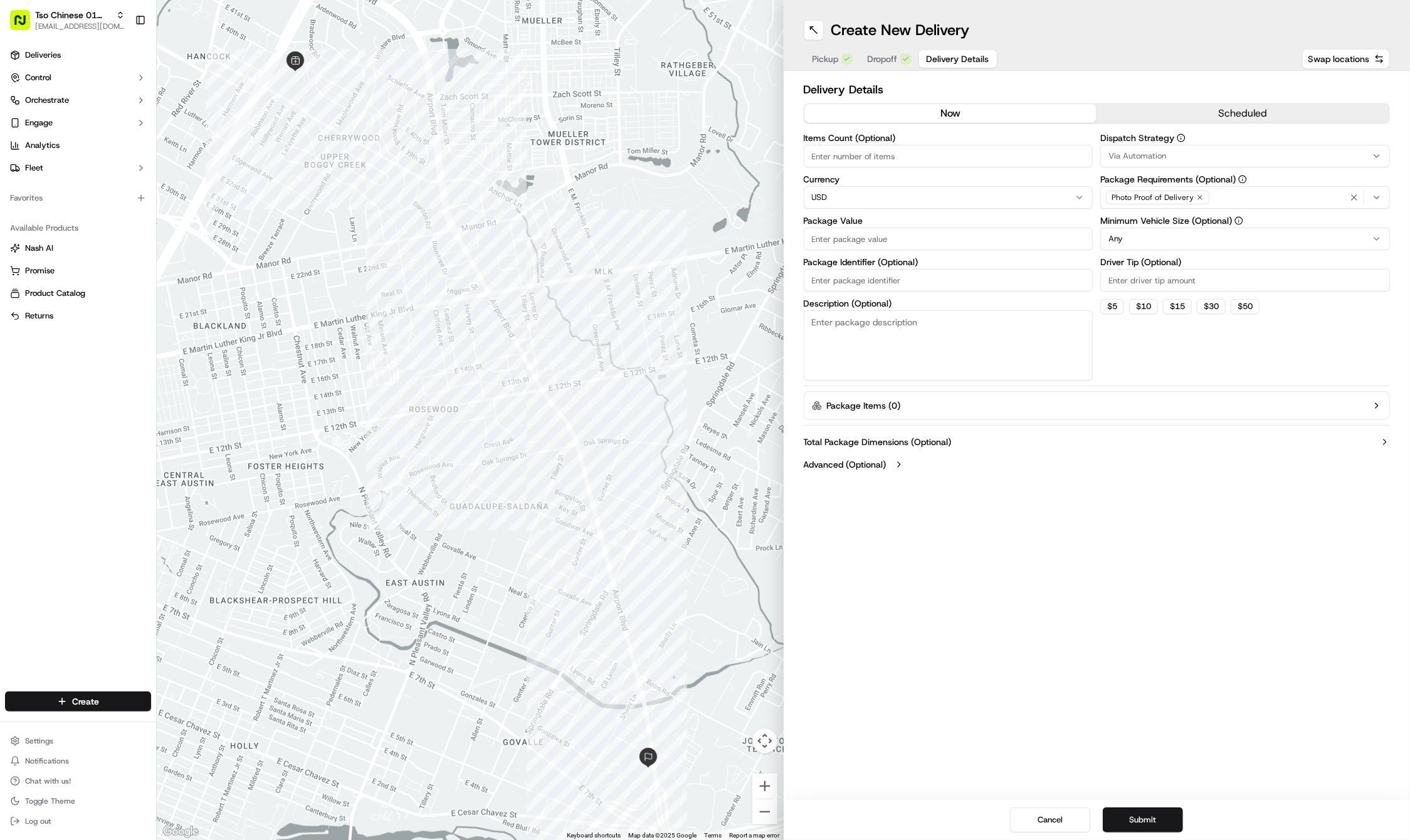
click at [1147, 287] on input "Driver Tip (Optional)" at bounding box center [1245, 280] width 290 height 23
type input "2"
click at [1157, 156] on span "Via Automation" at bounding box center [1137, 155] width 58 height 11
click at [1161, 218] on div "Tso Cherrywood Strategy" at bounding box center [1191, 224] width 179 height 19
click at [901, 272] on html "Tso Chinese 01 Cherrywood haran@tsochinese.com Toggle Sidebar Deliveries Contro…" at bounding box center [705, 420] width 1410 height 840
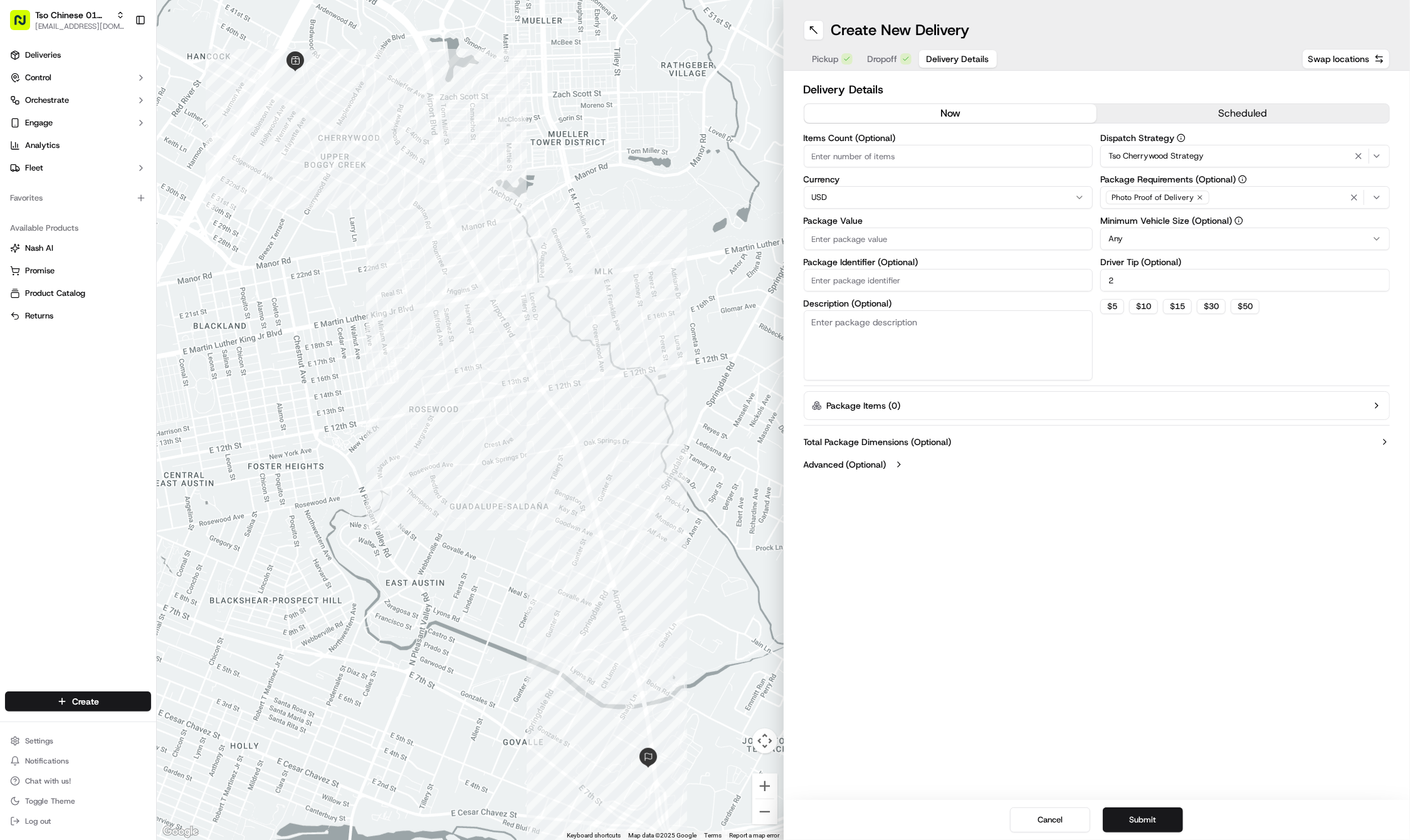
click at [901, 272] on input "Package Identifier (Optional)" at bounding box center [949, 280] width 290 height 23
paste input "5HDDAWL"
type input "5HDDAWL"
click at [873, 244] on input "Package Value" at bounding box center [949, 239] width 290 height 23
type input "50.72"
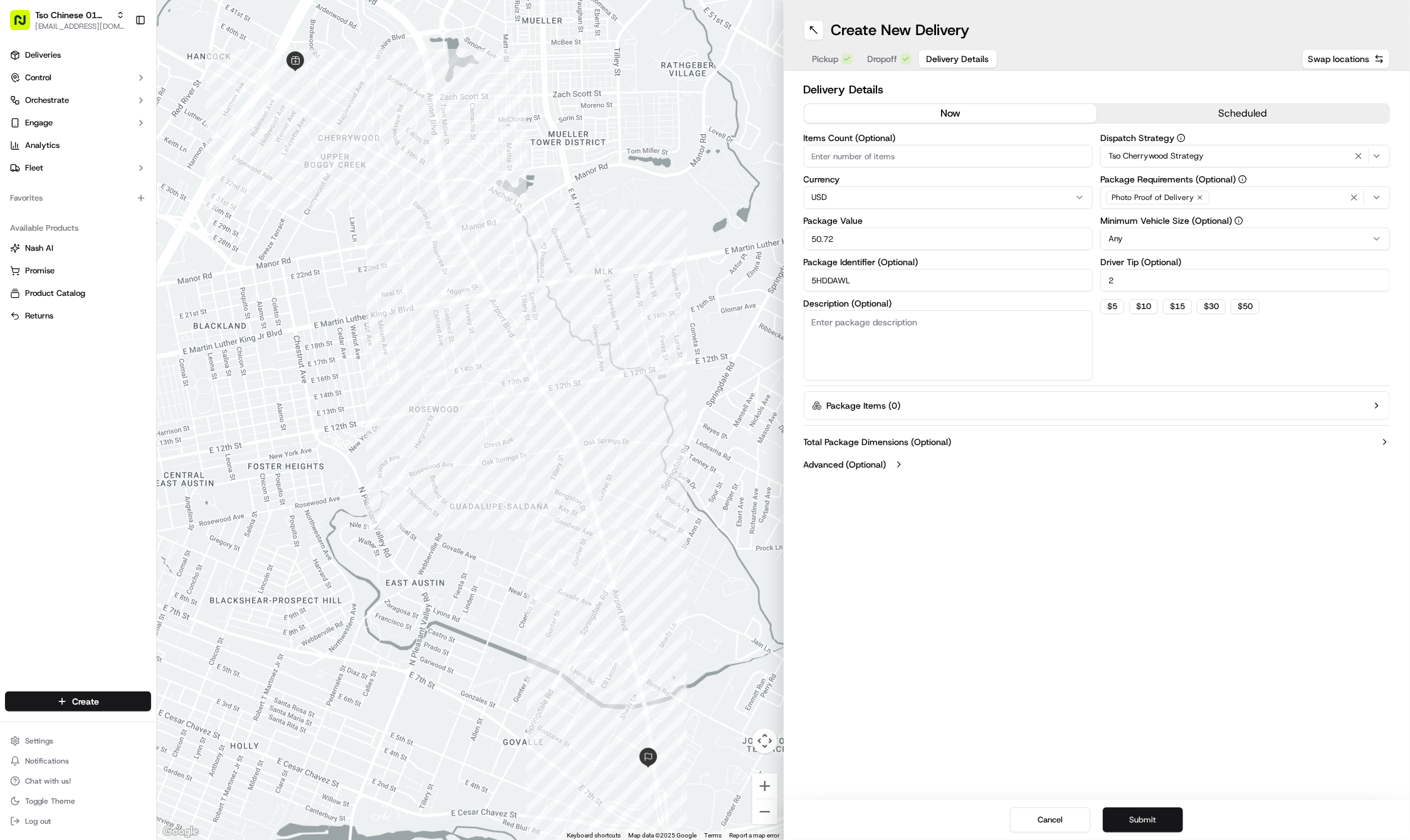
click at [1146, 818] on button "Submit" at bounding box center [1143, 819] width 80 height 25
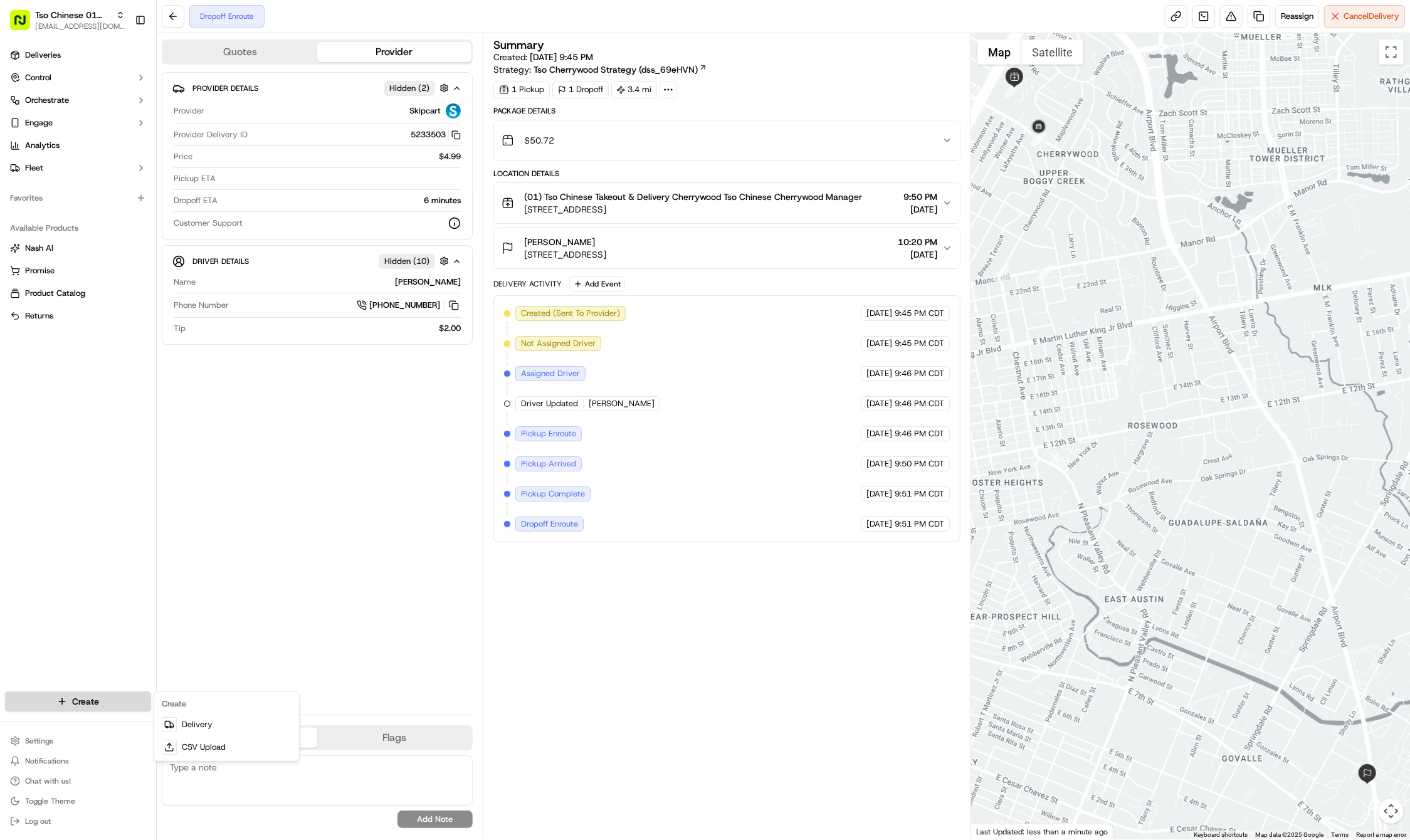
click at [119, 702] on html "Tso Chinese 01 Cherrywood haran@tsochinese.com Toggle Sidebar Deliveries Contro…" at bounding box center [705, 420] width 1410 height 840
click at [209, 724] on link "Delivery" at bounding box center [227, 724] width 140 height 23
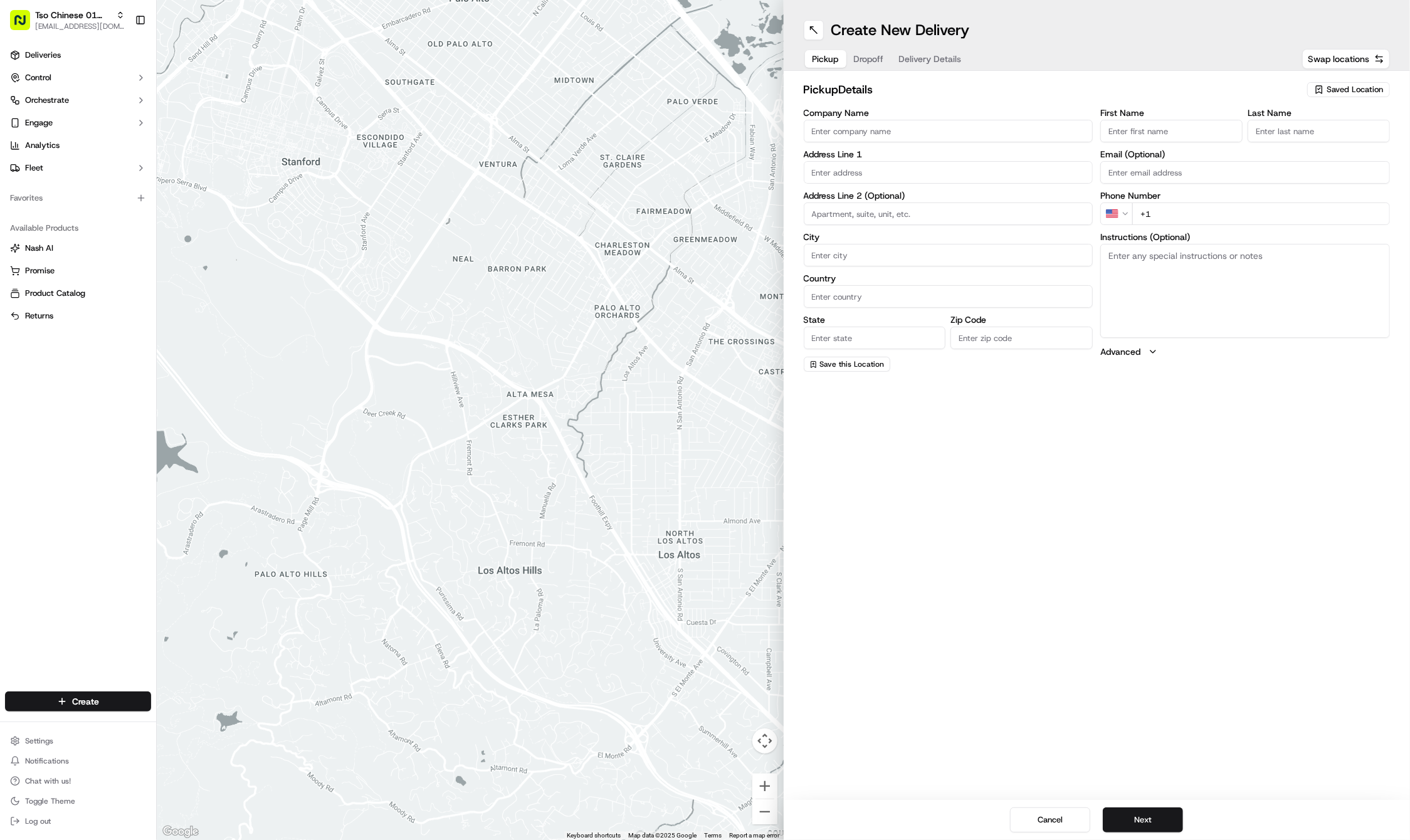
click at [1322, 93] on icon "button" at bounding box center [1318, 90] width 5 height 7
click at [1283, 163] on button "Clear" at bounding box center [1274, 172] width 86 height 18
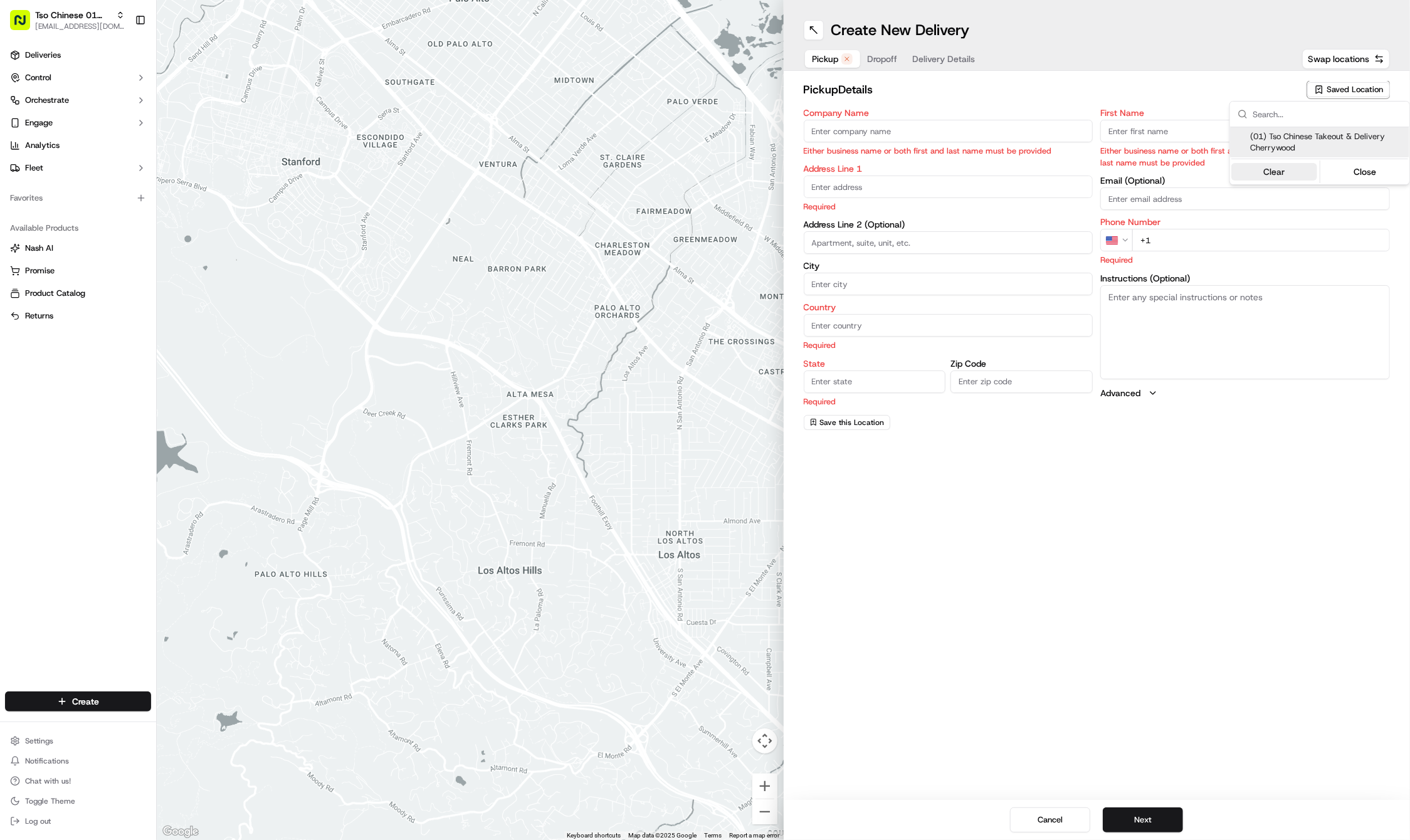
click at [1283, 163] on button "Clear" at bounding box center [1274, 172] width 86 height 18
click at [1287, 133] on span "(01) Tso Chinese Takeout & Delivery Cherrywood" at bounding box center [1327, 143] width 154 height 23
type input "(01) Tso Chinese Takeout & Delivery Cherrywood"
type input "Ste E-5"
type input "Austin"
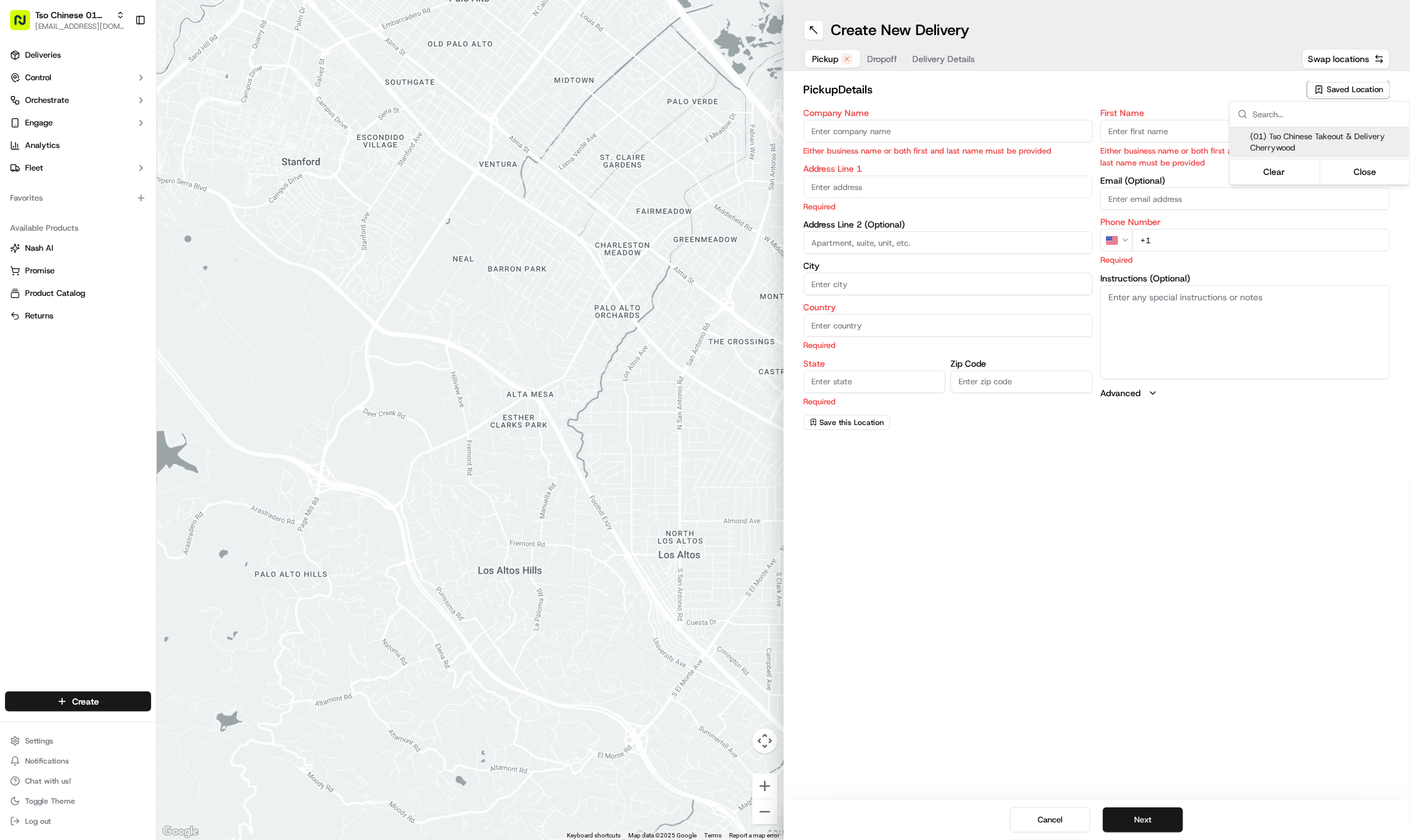
type input "US"
type input "TX"
type input "78722"
type input "Tso Chinese"
type input "Cherrywood Manager"
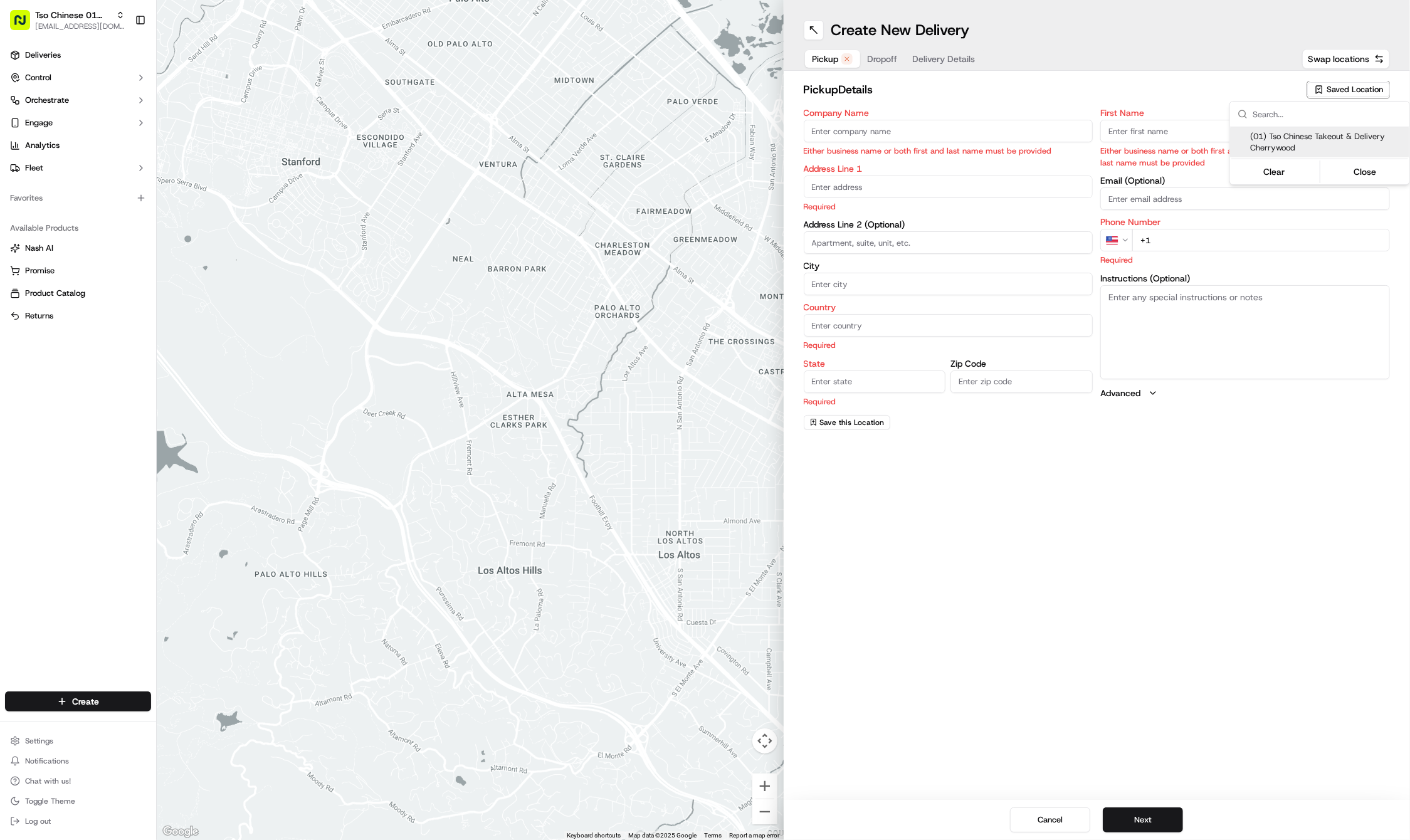
type input "cherrywoodstore@tsochinese.com"
type input "+1 512 401 3232"
type textarea "Submit a picture displaying address & food as Proof of Delivery. Envía una foto…"
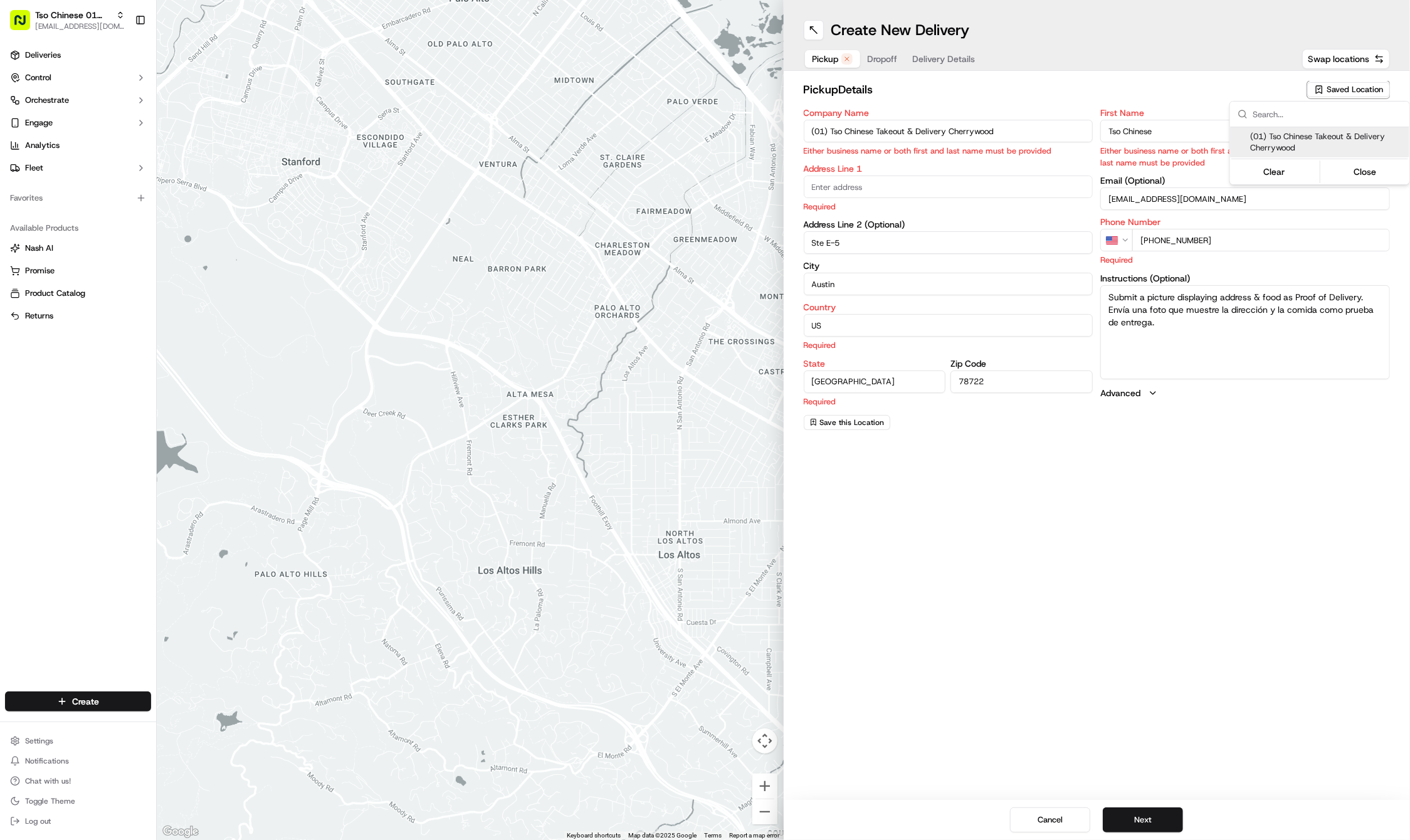
type input "3909 N Interstate Hwy 35"
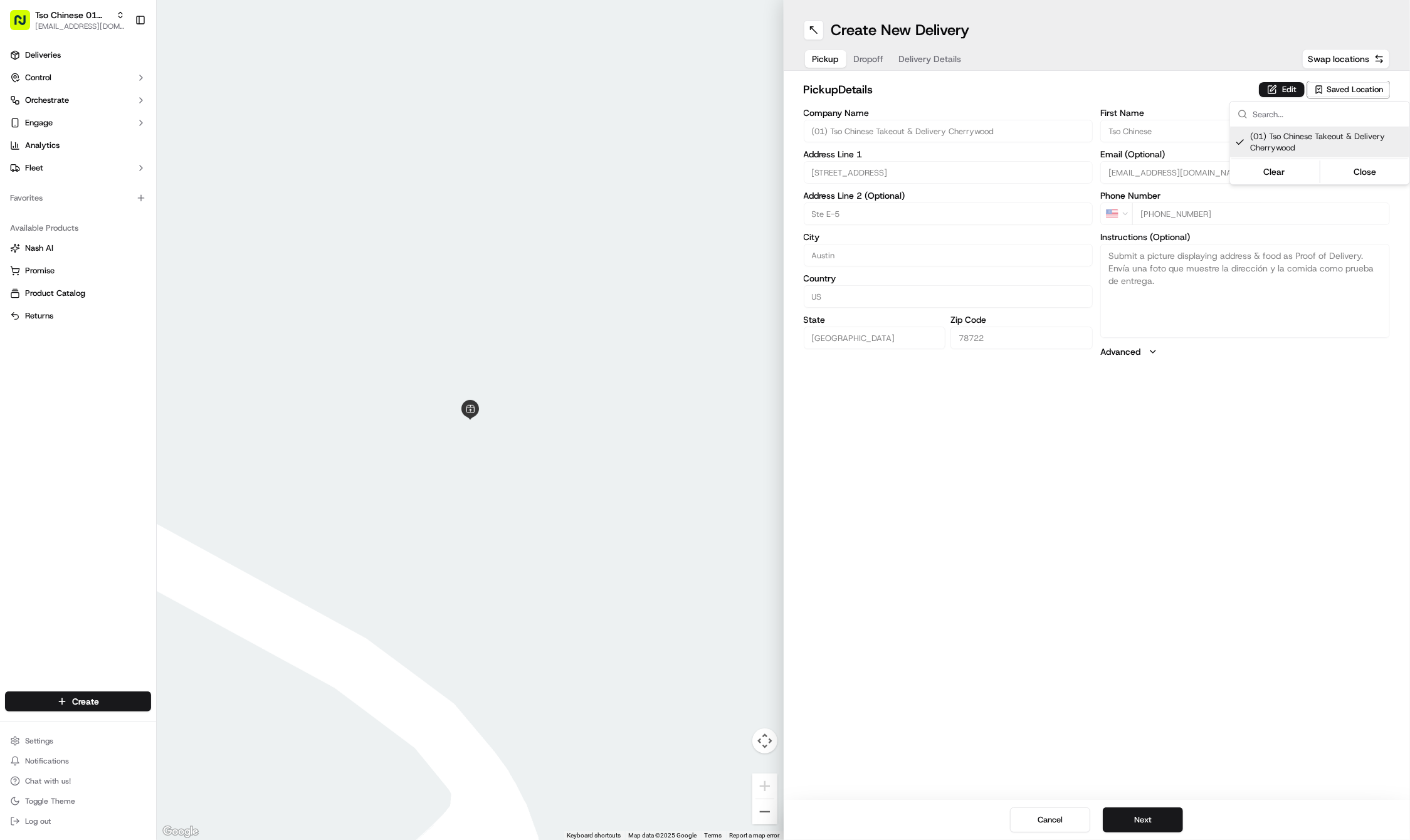
click at [1194, 582] on html "Tso Chinese 01 Cherrywood haran@tsochinese.com Toggle Sidebar Deliveries Contro…" at bounding box center [705, 420] width 1410 height 840
click at [1137, 823] on button "Next" at bounding box center [1143, 819] width 80 height 25
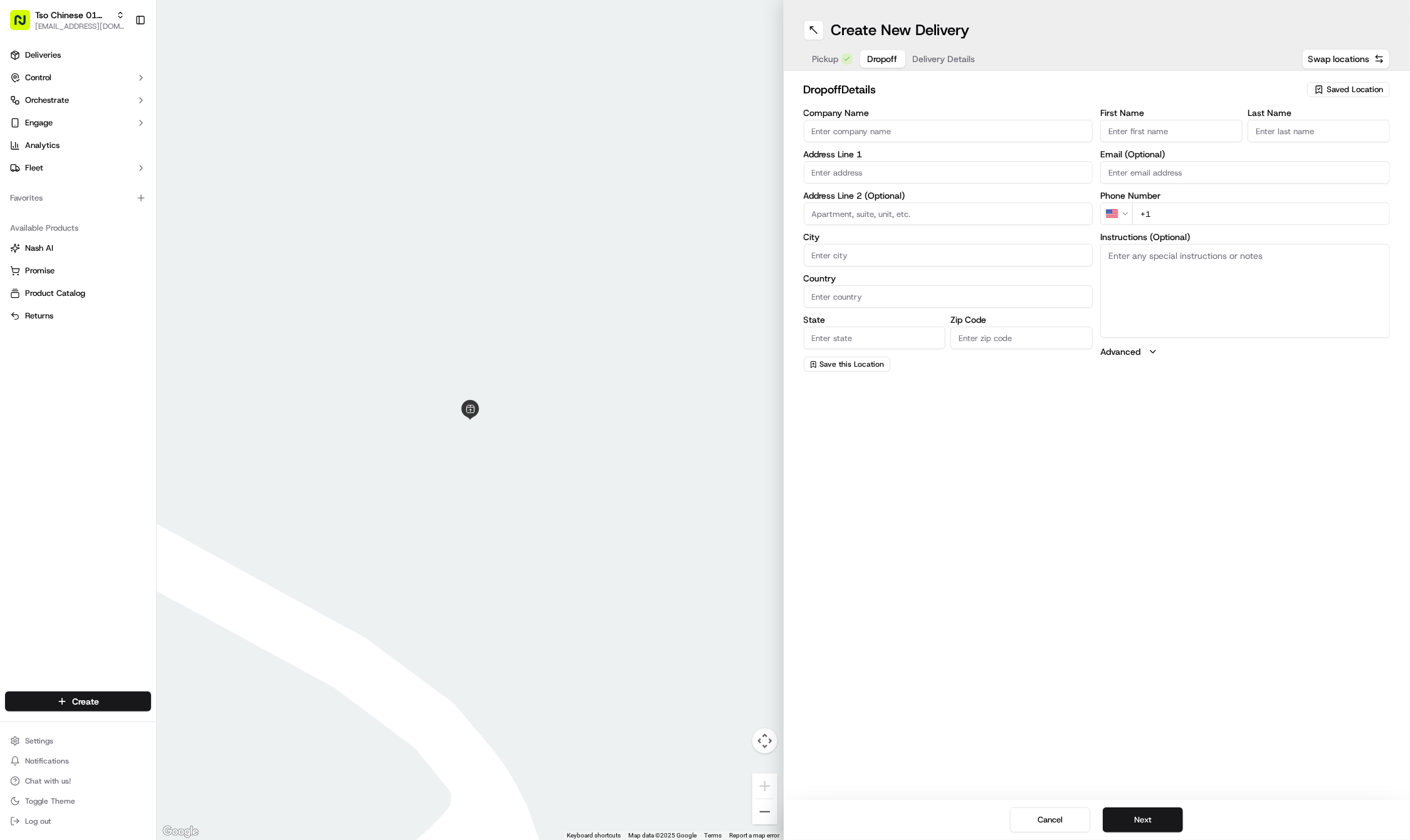
paste input "512 767 5965"
type input "+1 512 767 5965"
paste input "Amerika"
type input "Amerika"
paste input "Womack"
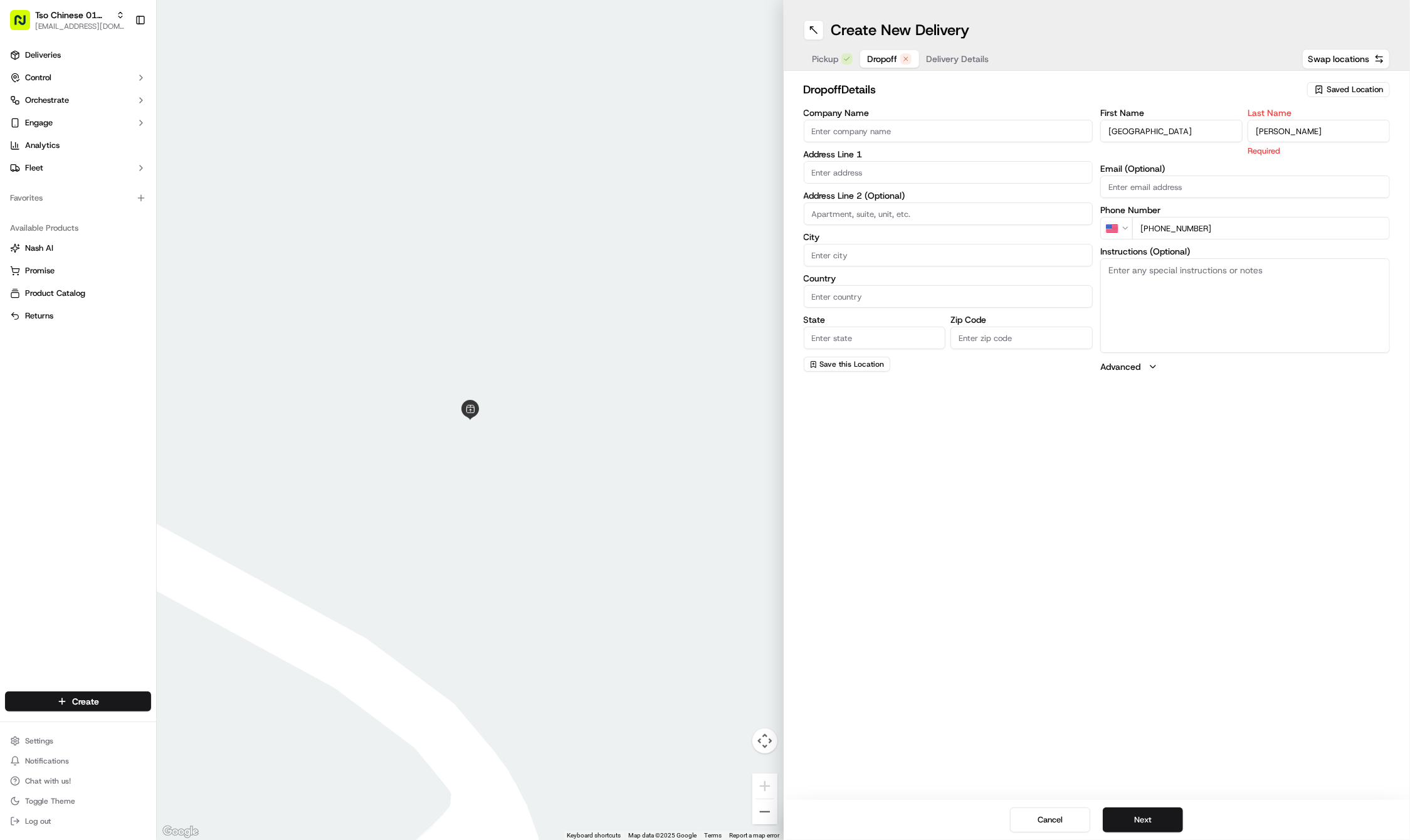
type input "Womack"
paste input "1143 Shady Ln"
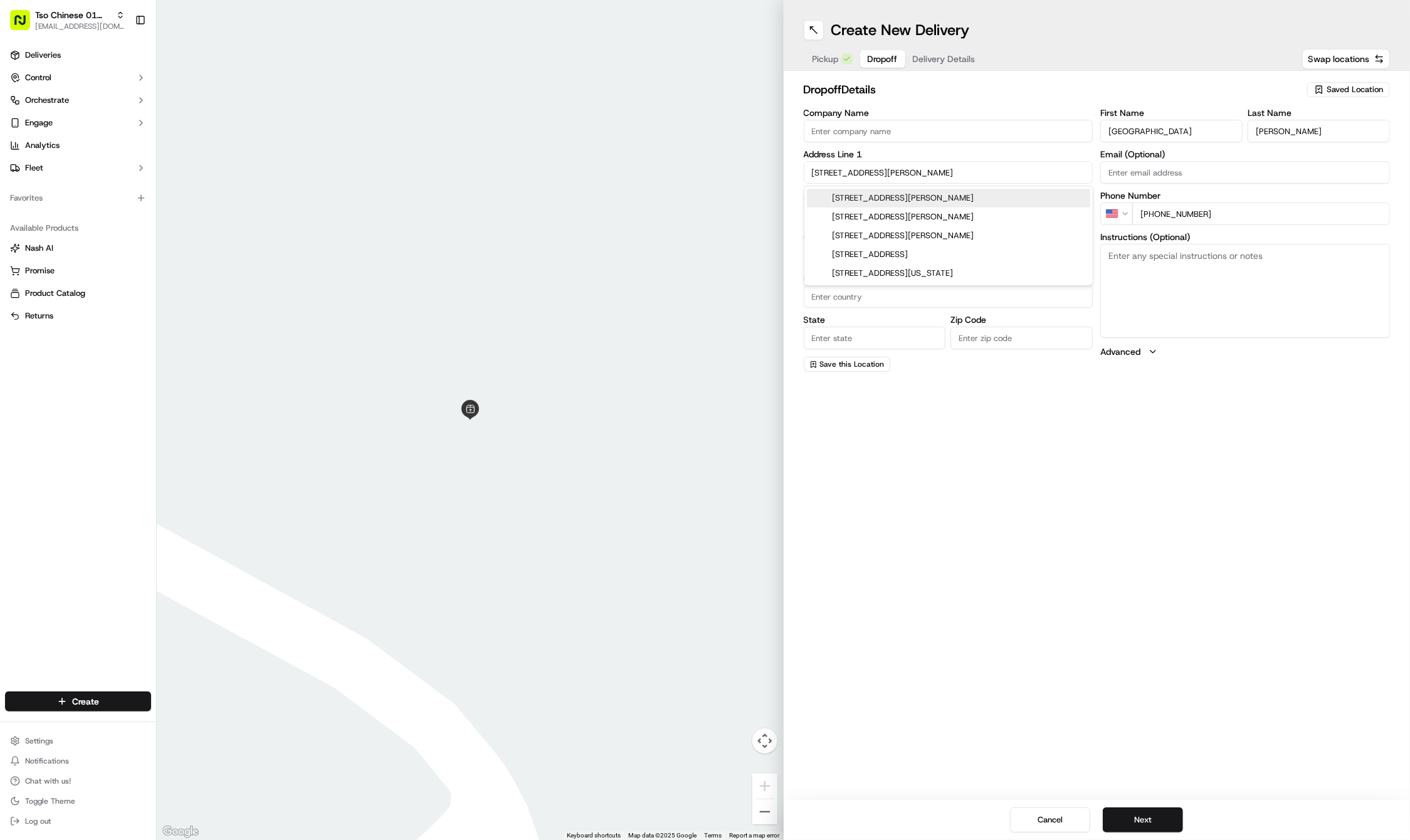
click at [885, 196] on div "1143 Shady Ln, Austin, TX" at bounding box center [948, 198] width 283 height 19
type input "1143 Shady Ln, Austin, TX 78721, USA"
type input "Austin"
type input "United States"
type input "TX"
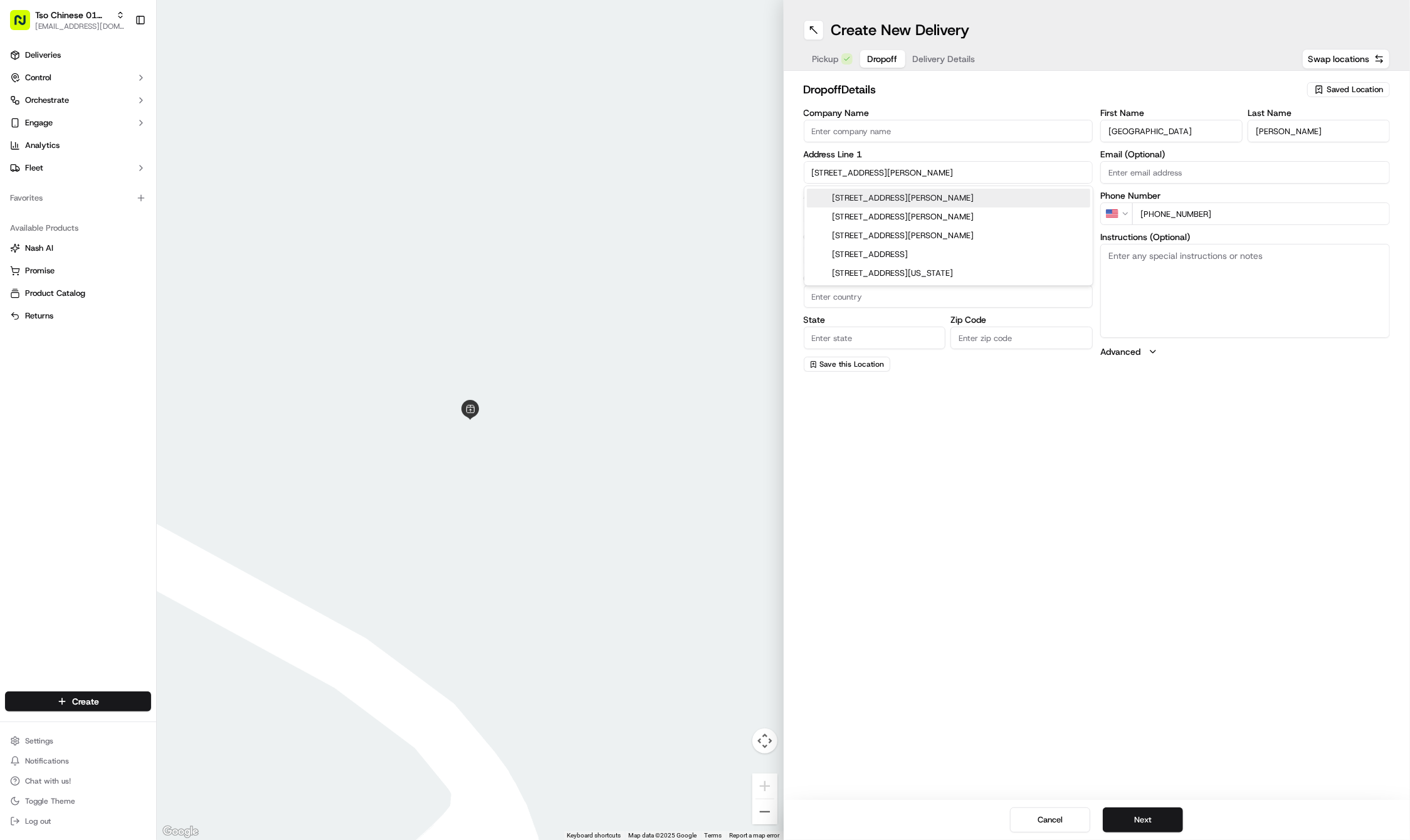
type input "78721"
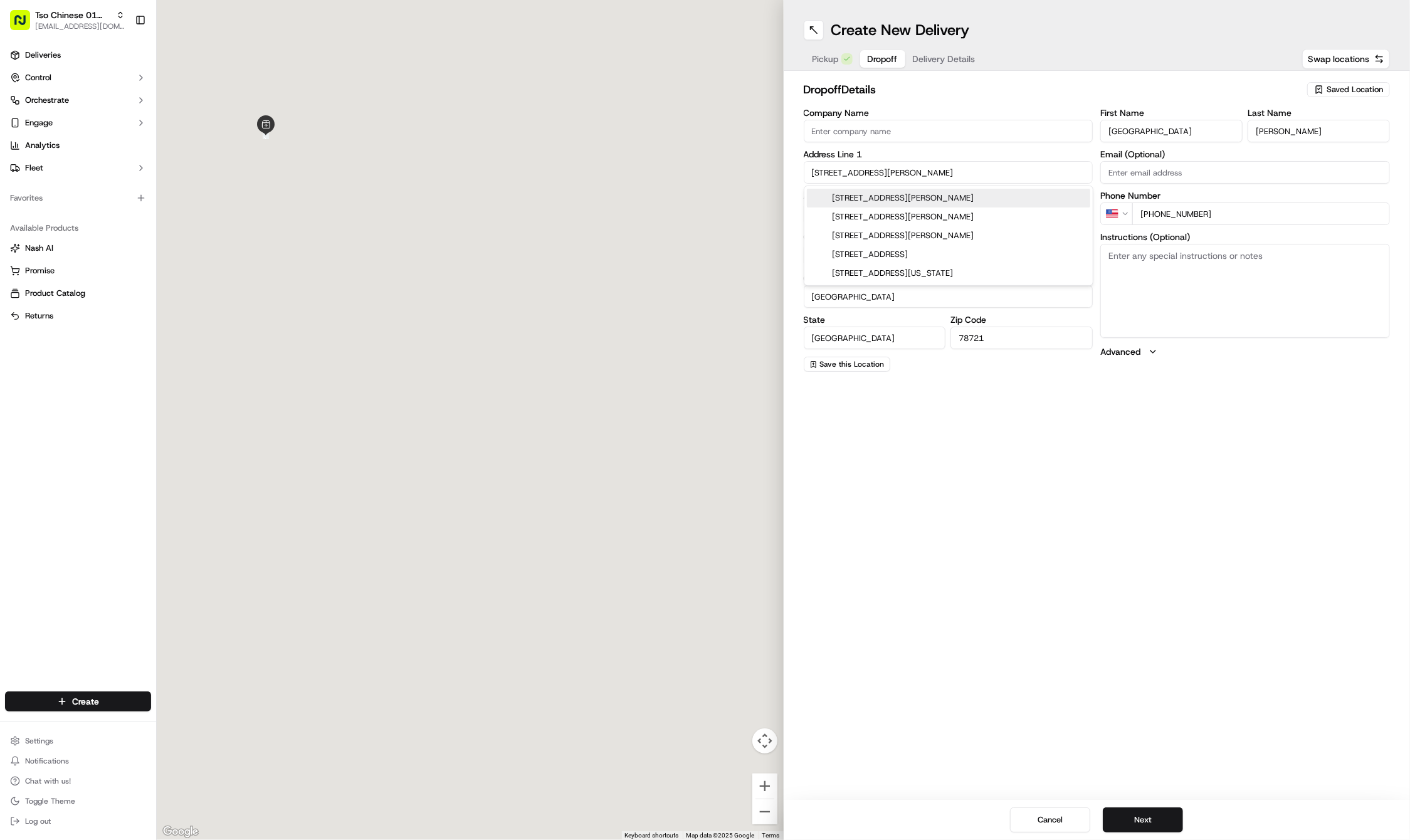
type input "1143 Shady Lane"
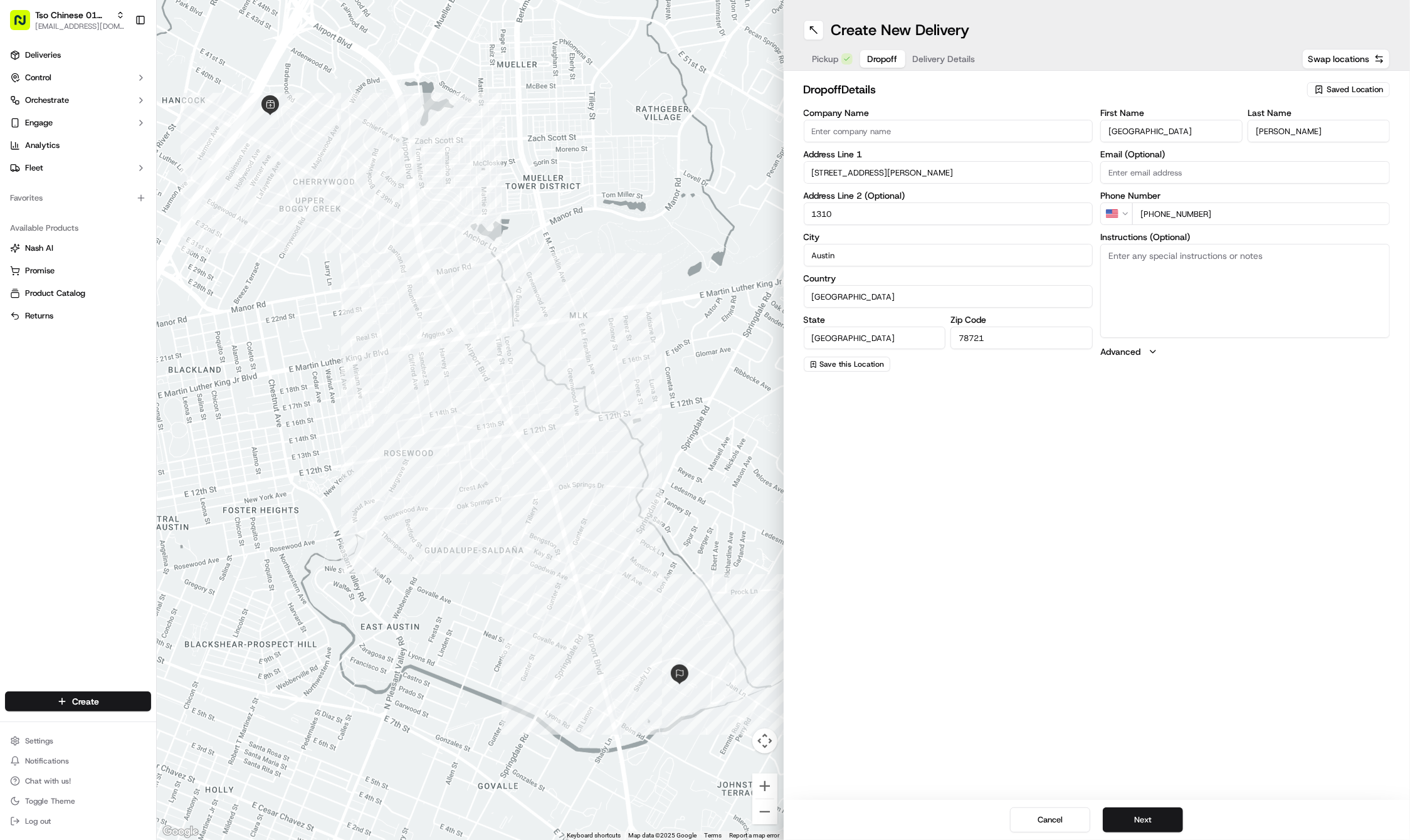
type input "1310"
click at [1214, 293] on textarea "Instructions (Optional)" at bounding box center [1245, 291] width 290 height 94
type textarea "3rd floor"
click at [1149, 689] on div "Create New Delivery Pickup Dropoff Delivery Details Swap locations dropoff Deta…" at bounding box center [1097, 420] width 627 height 840
click at [1141, 813] on button "Next" at bounding box center [1143, 819] width 80 height 25
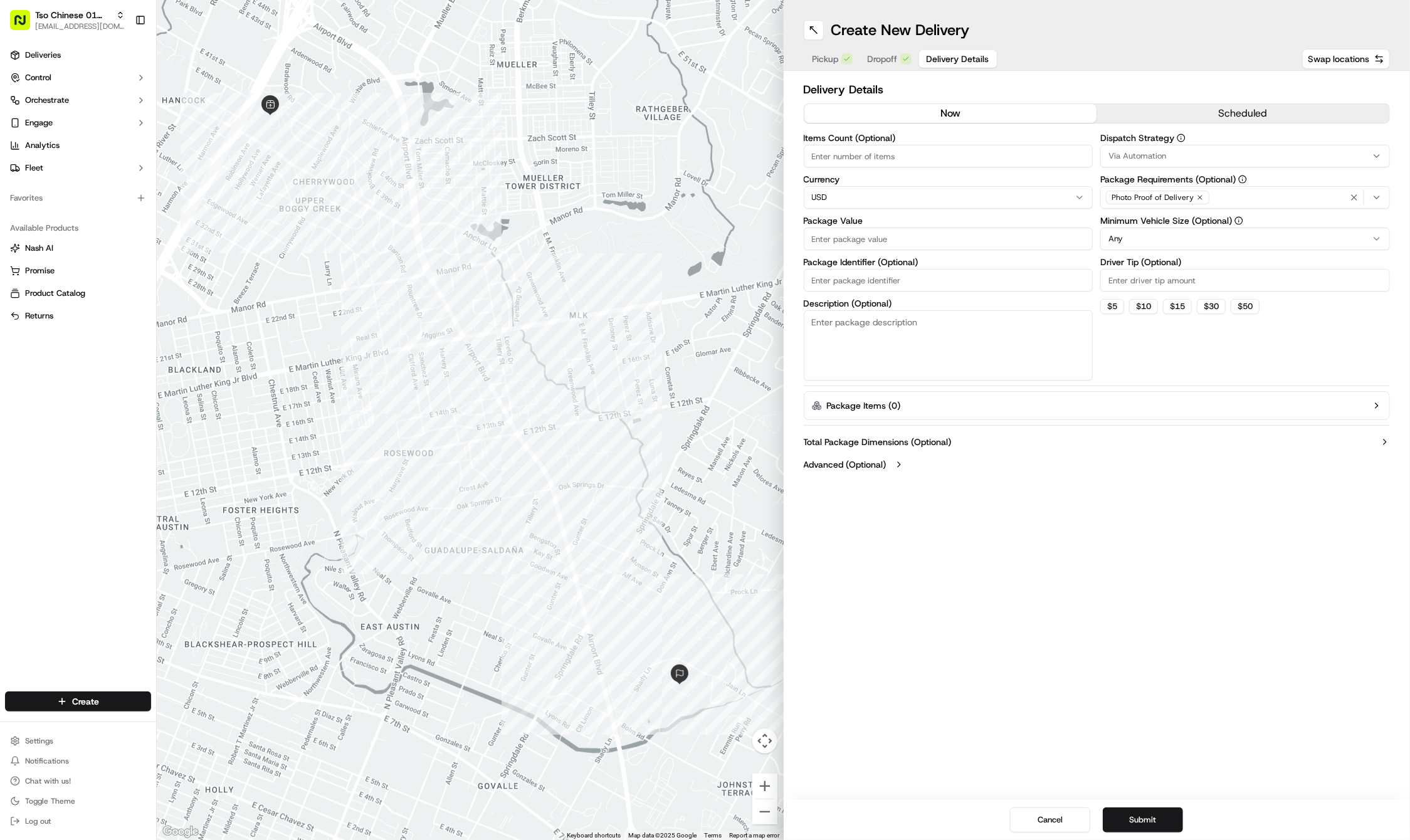
click at [877, 277] on input "Package Identifier (Optional)" at bounding box center [949, 280] width 290 height 23
paste input "RXK5URE"
type input "RXK5URE"
click at [1176, 278] on input "Driver Tip (Optional)" at bounding box center [1245, 280] width 290 height 23
type input "2"
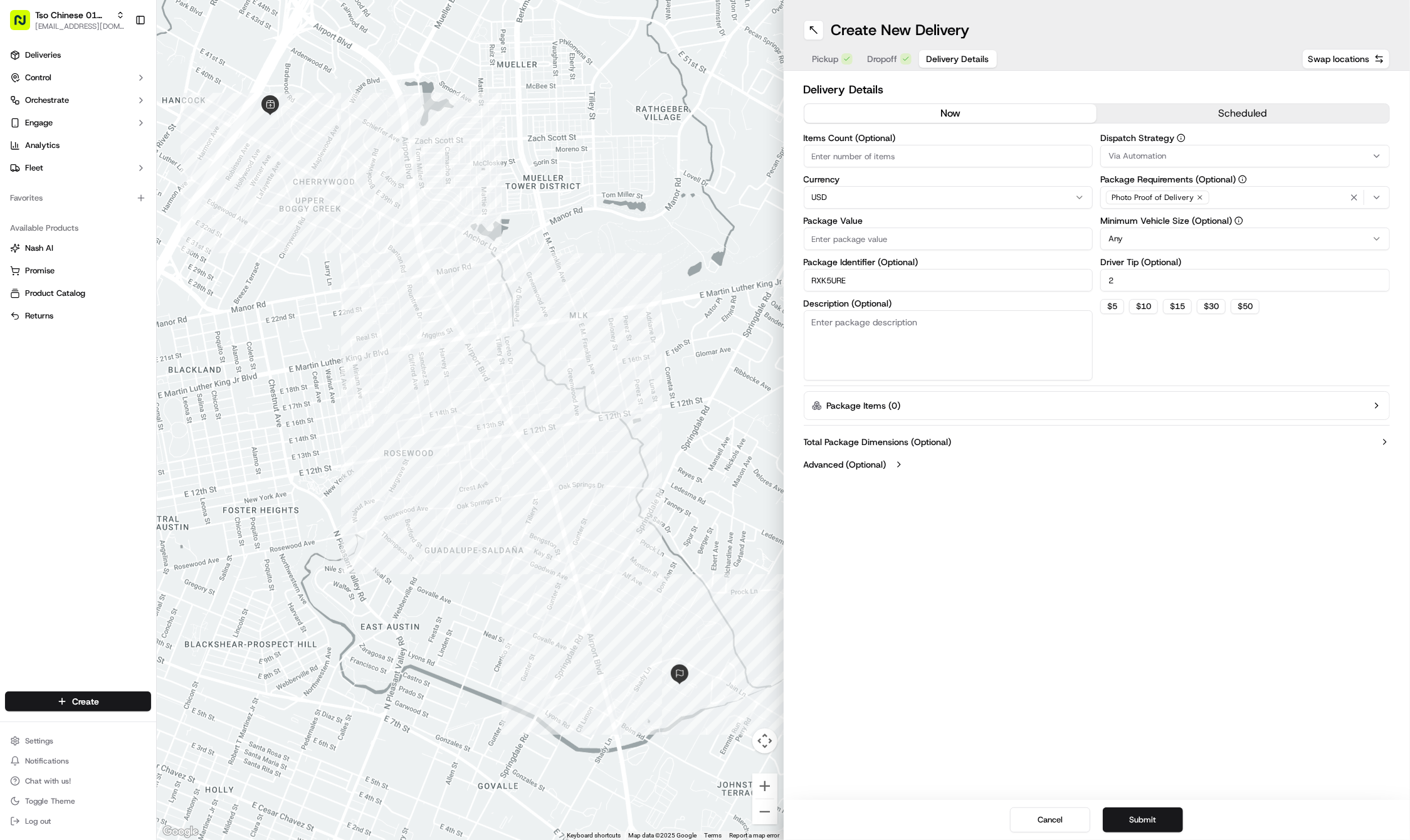
click at [1149, 151] on span "Via Automation" at bounding box center [1137, 155] width 58 height 11
click at [1149, 219] on span "Tso Cherrywood Strategy" at bounding box center [1199, 224] width 154 height 11
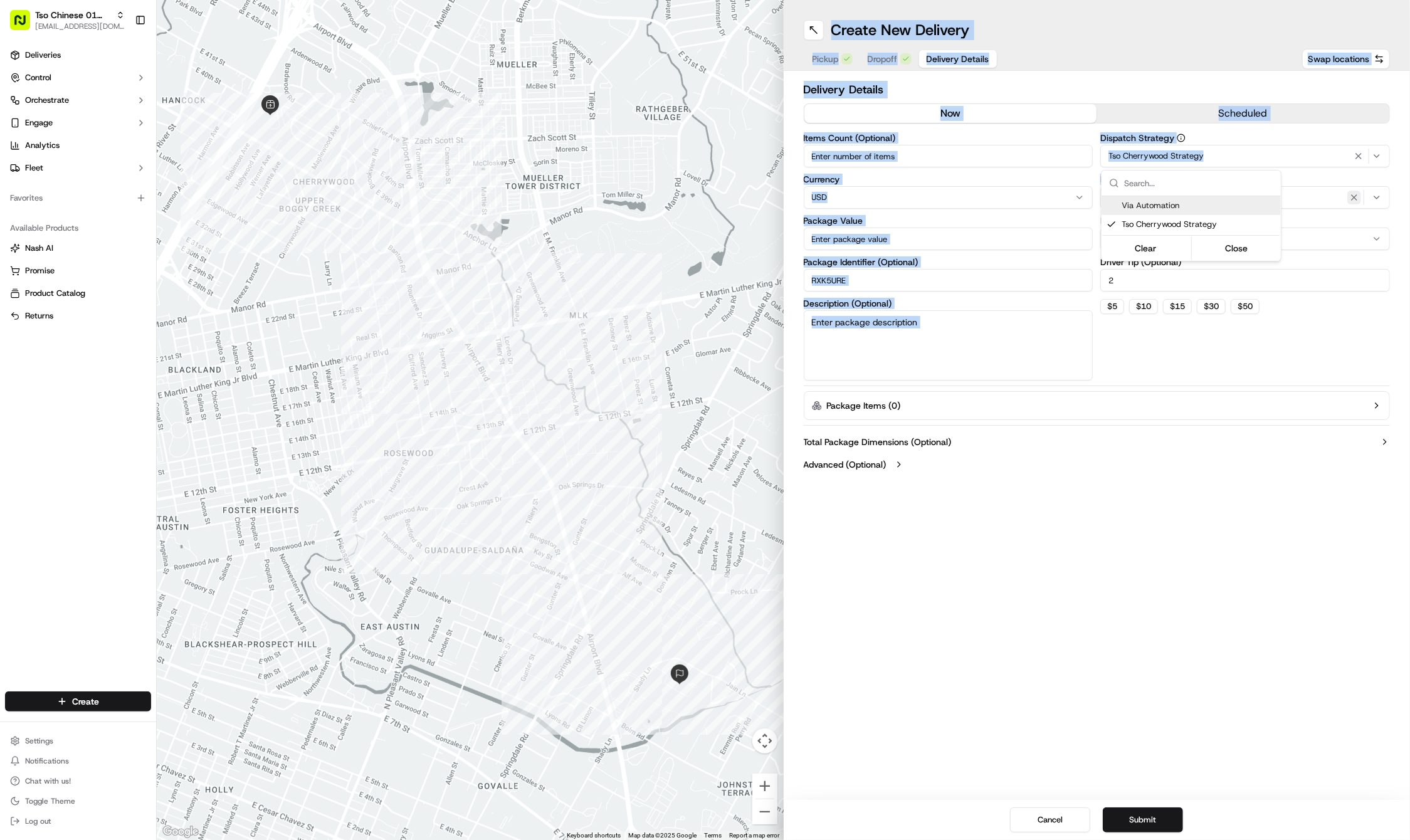
click at [1348, 194] on html "Tso Chinese 01 Cherrywood haran@tsochinese.com Toggle Sidebar Deliveries Contro…" at bounding box center [705, 420] width 1410 height 840
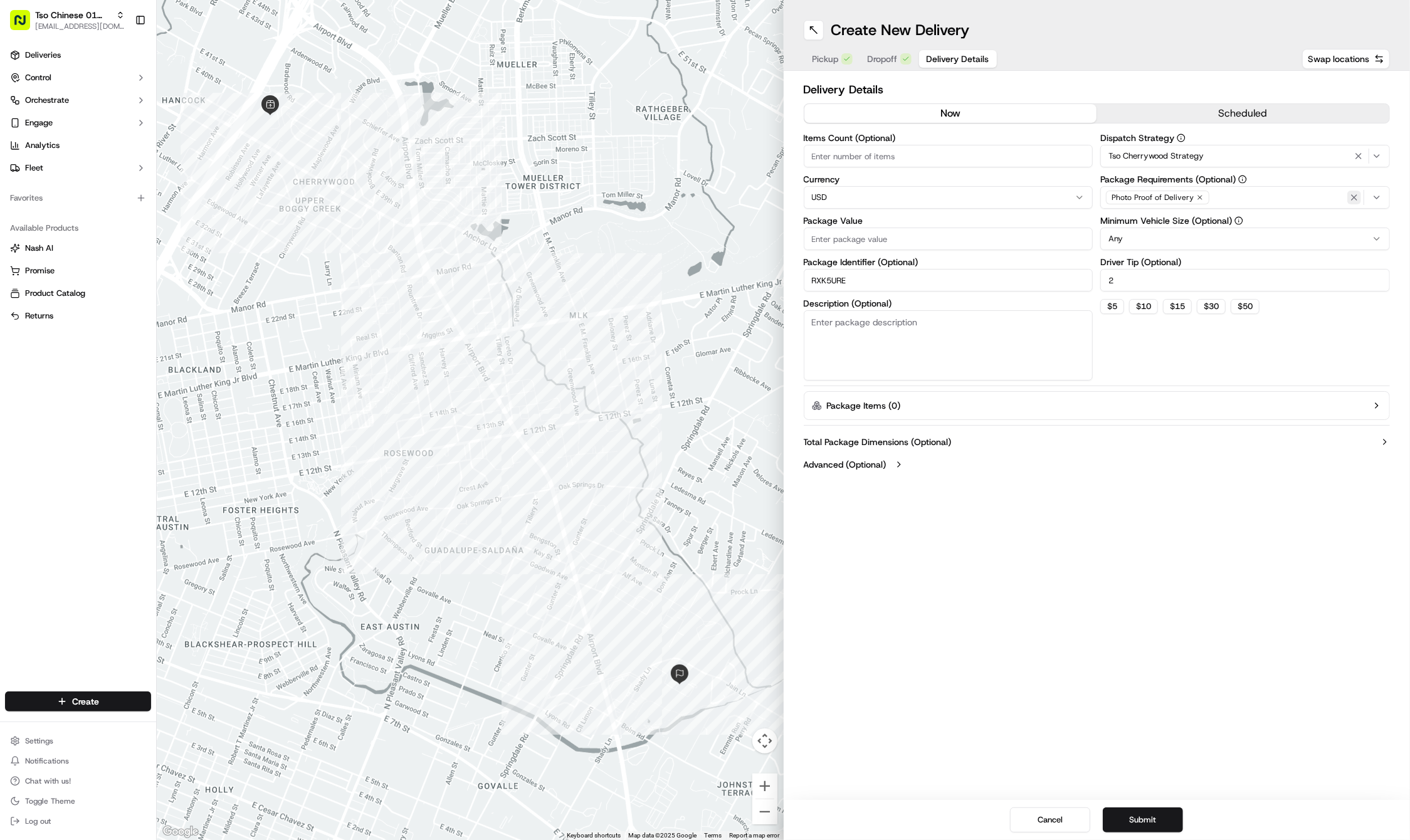
click at [1349, 194] on icon "button" at bounding box center [1353, 197] width 10 height 10
click at [1249, 195] on div "Select requirements" at bounding box center [1245, 197] width 283 height 11
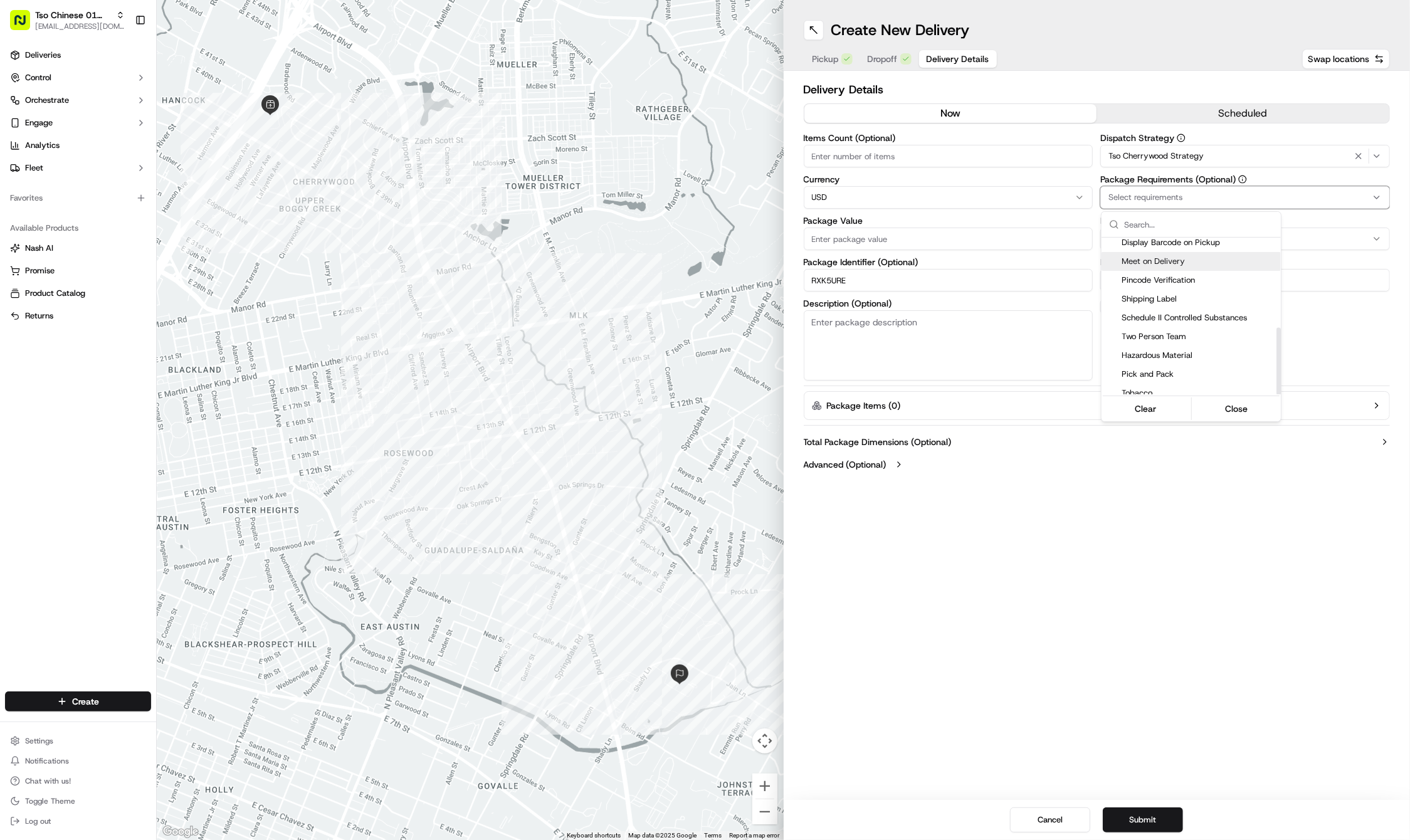
scroll to position [211, 0]
click at [1146, 256] on span "Meet on Delivery" at bounding box center [1199, 262] width 154 height 11
click at [1114, 524] on html "Tso Chinese 01 Cherrywood haran@tsochinese.com Toggle Sidebar Deliveries Contro…" at bounding box center [705, 420] width 1410 height 840
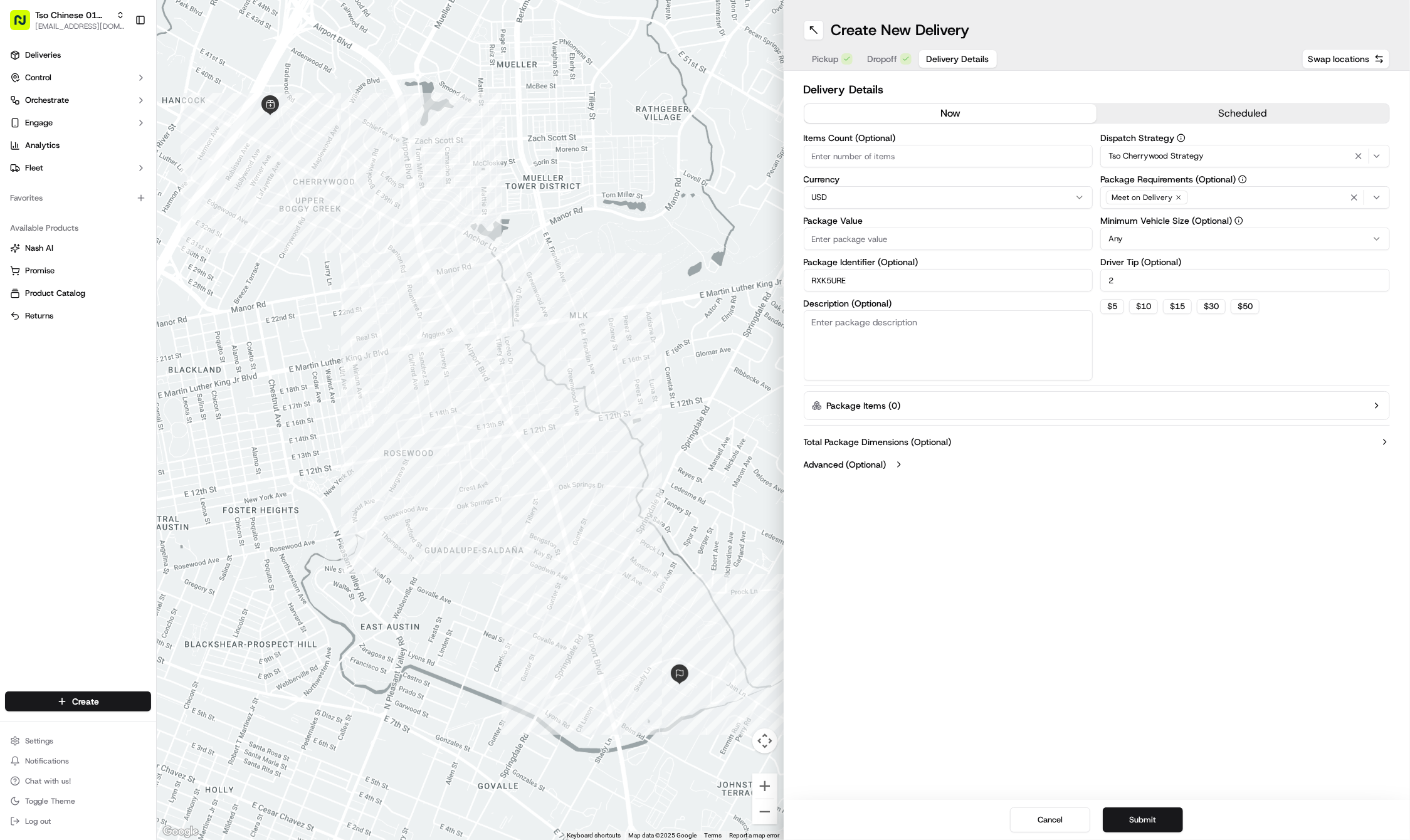
click at [832, 222] on label "Package Value" at bounding box center [949, 220] width 290 height 9
click at [832, 228] on input "Package Value" at bounding box center [949, 239] width 290 height 23
click at [830, 231] on input "Package Value" at bounding box center [949, 239] width 290 height 23
type input "56.89"
click at [1141, 832] on div "Cancel Submit" at bounding box center [1097, 820] width 627 height 40
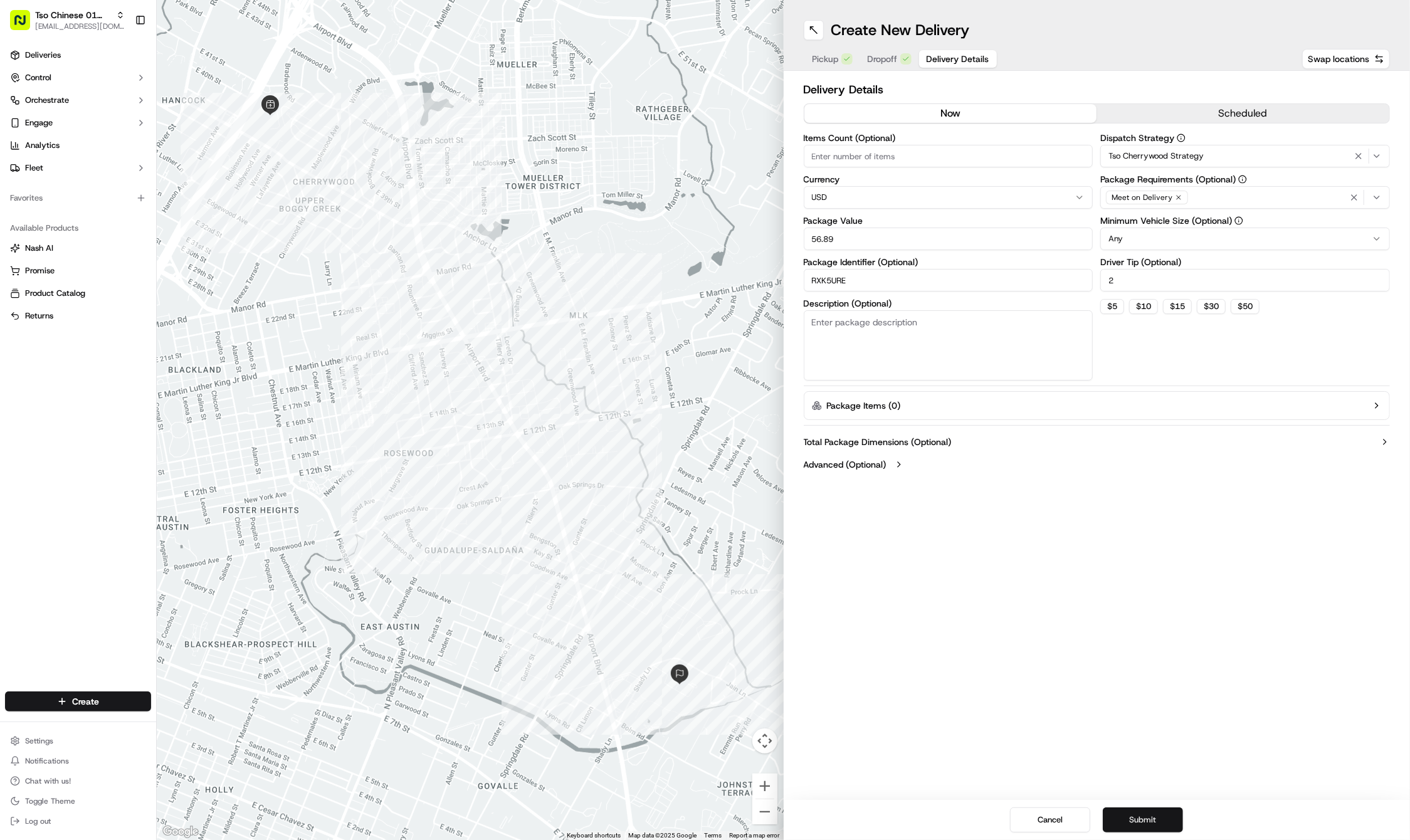
click at [1137, 817] on button "Submit" at bounding box center [1143, 819] width 80 height 25
